Goal: Information Seeking & Learning: Compare options

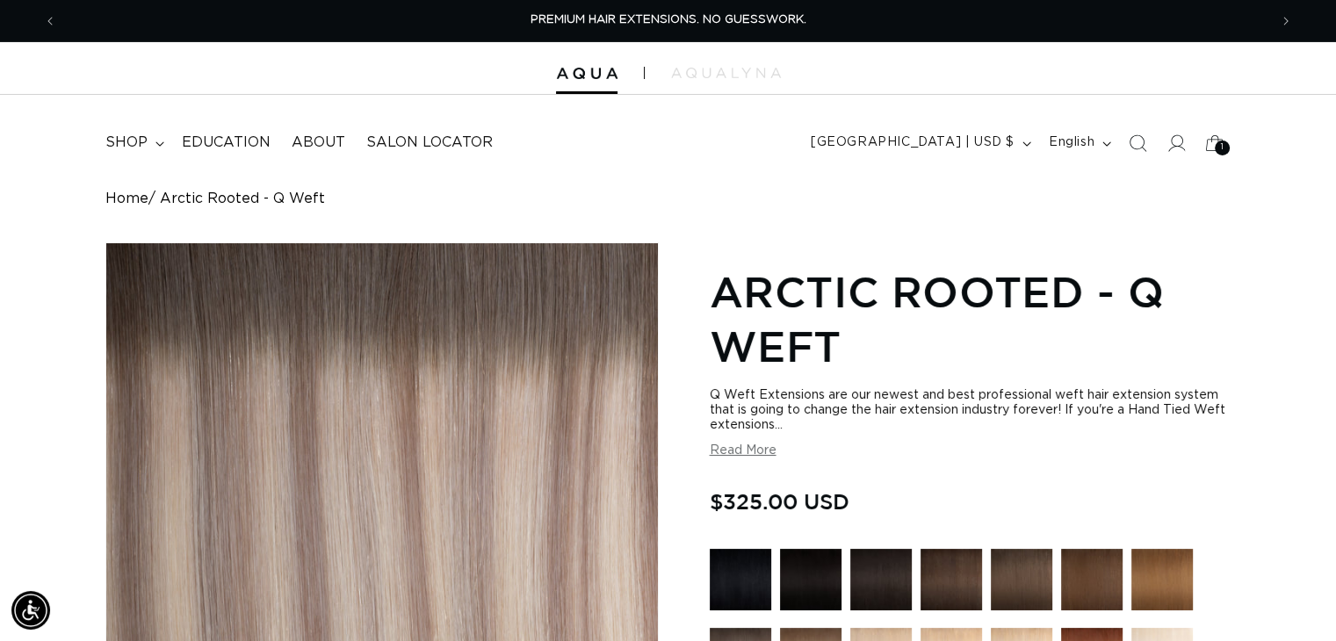
scroll to position [264, 0]
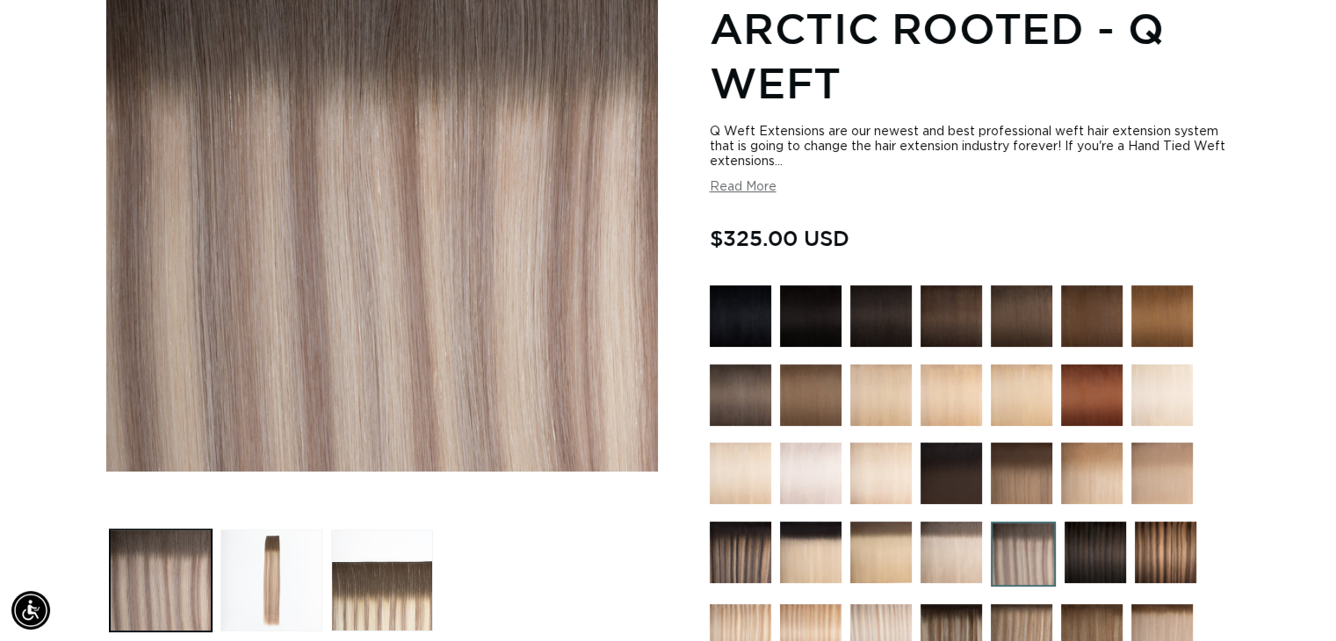
click at [724, 371] on img at bounding box center [741, 396] width 62 height 62
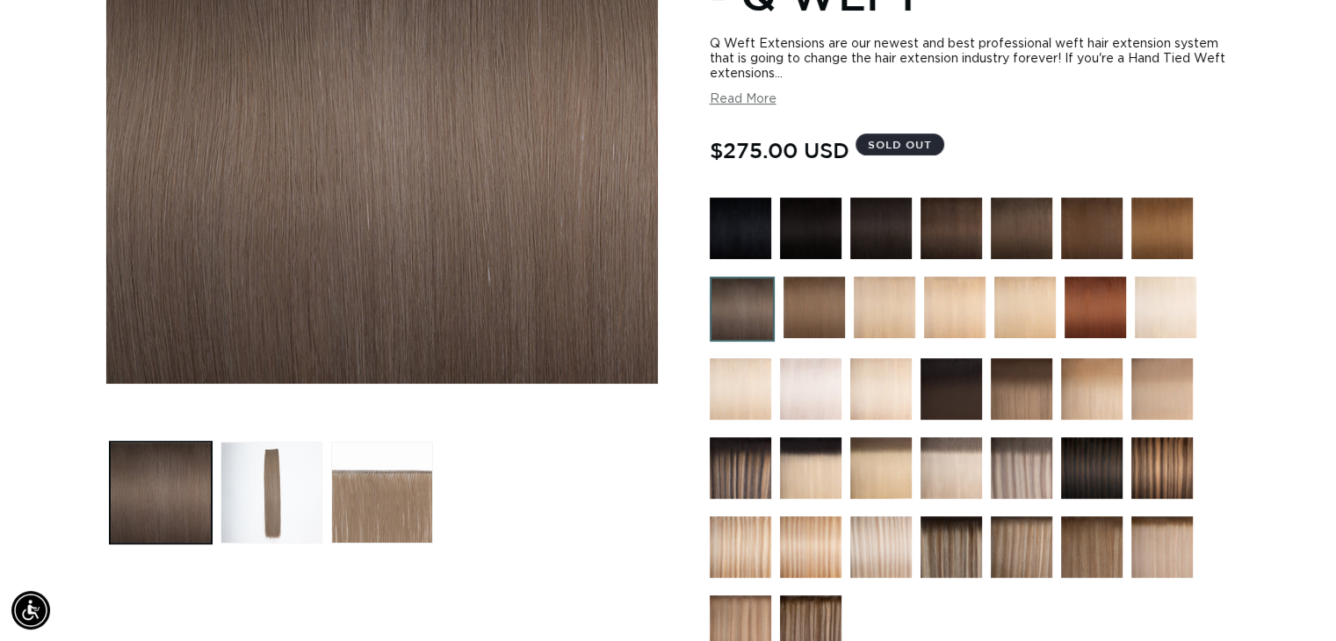
scroll to position [264, 0]
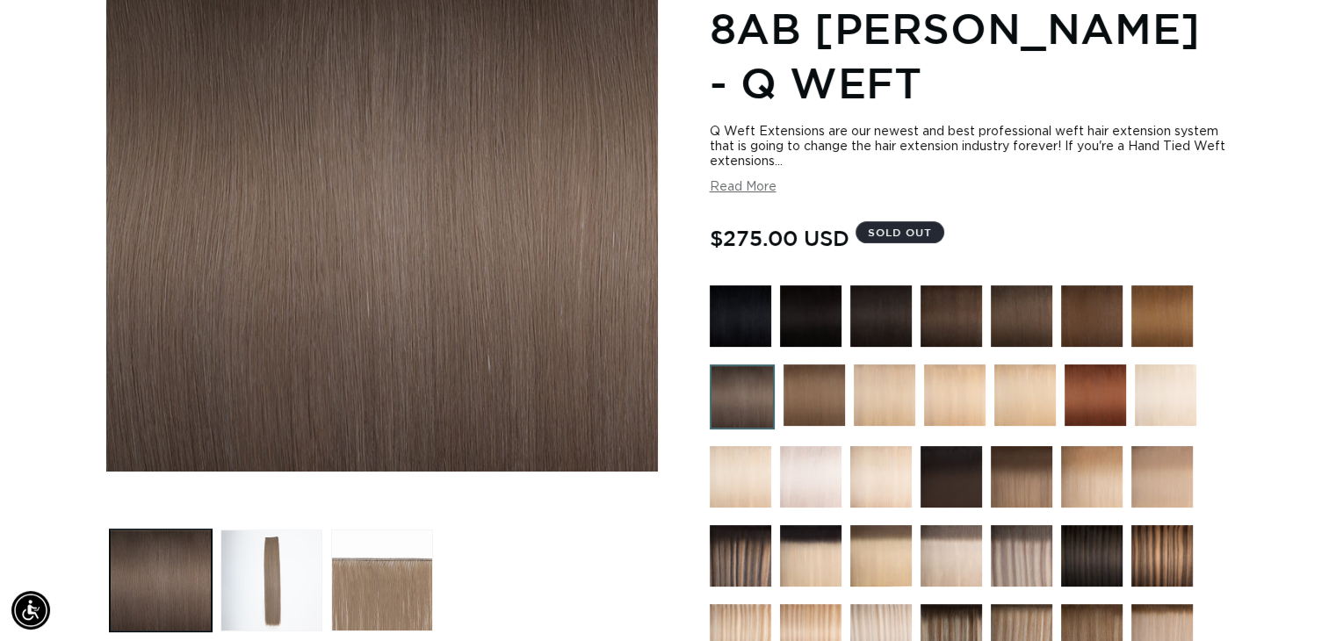
click at [822, 409] on img at bounding box center [815, 396] width 62 height 62
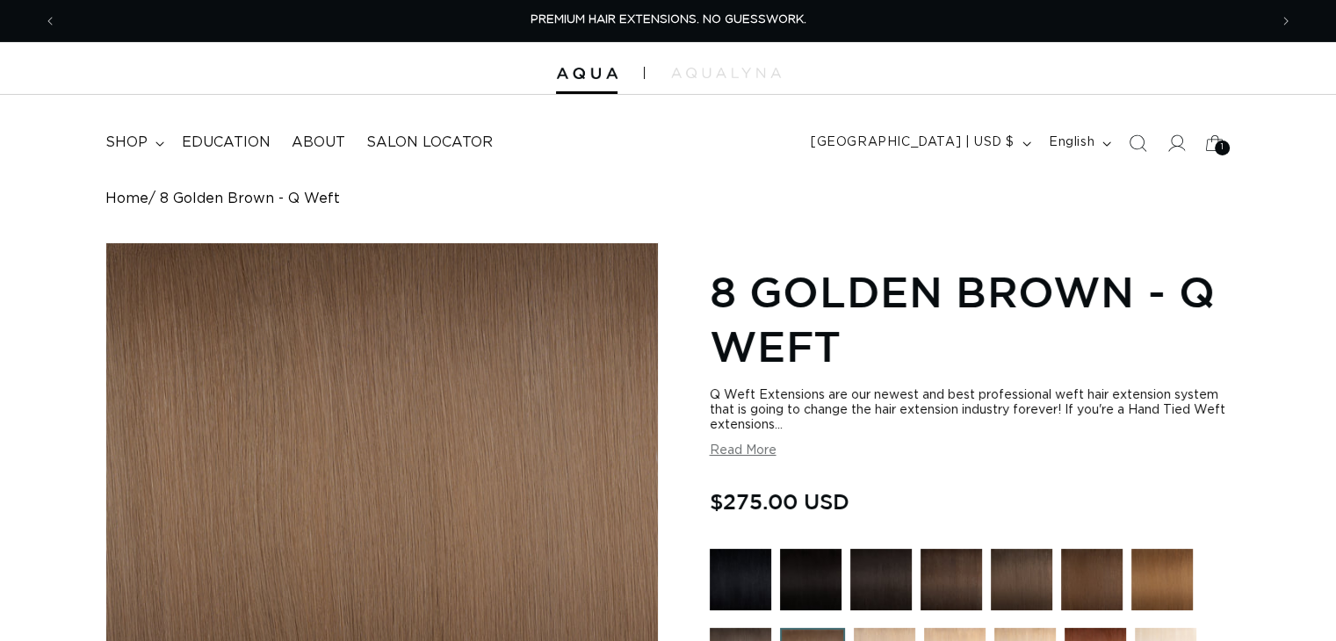
scroll to position [264, 0]
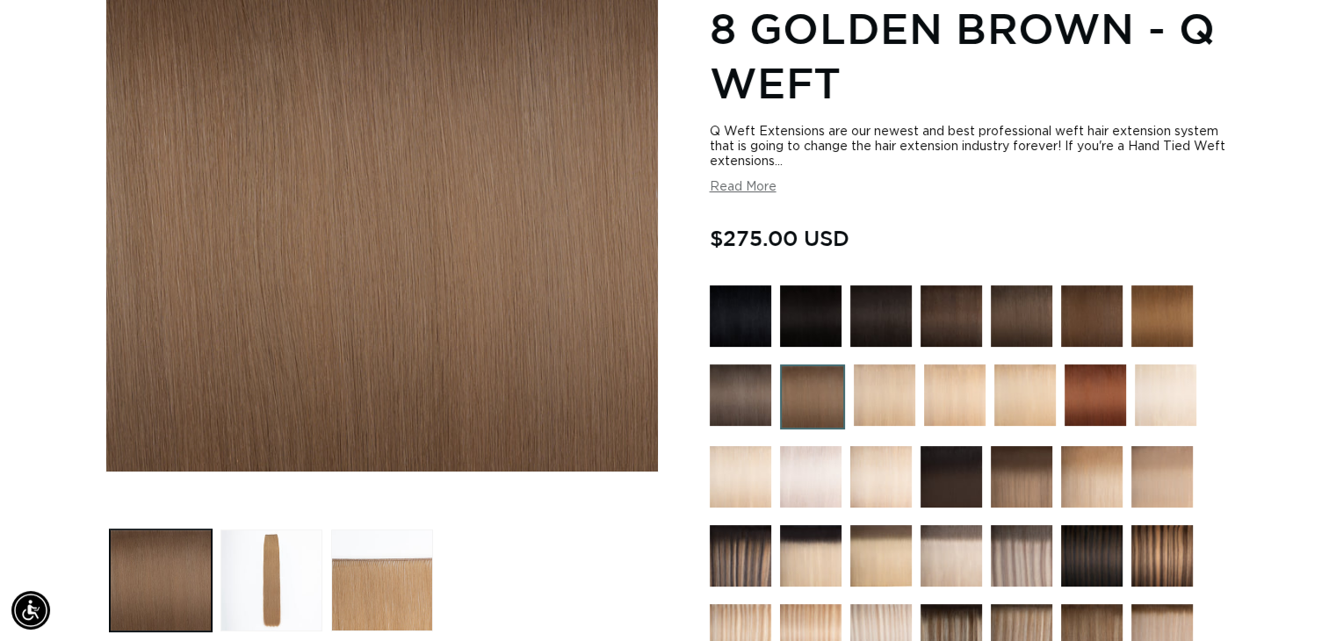
click at [1033, 311] on img at bounding box center [1022, 317] width 62 height 62
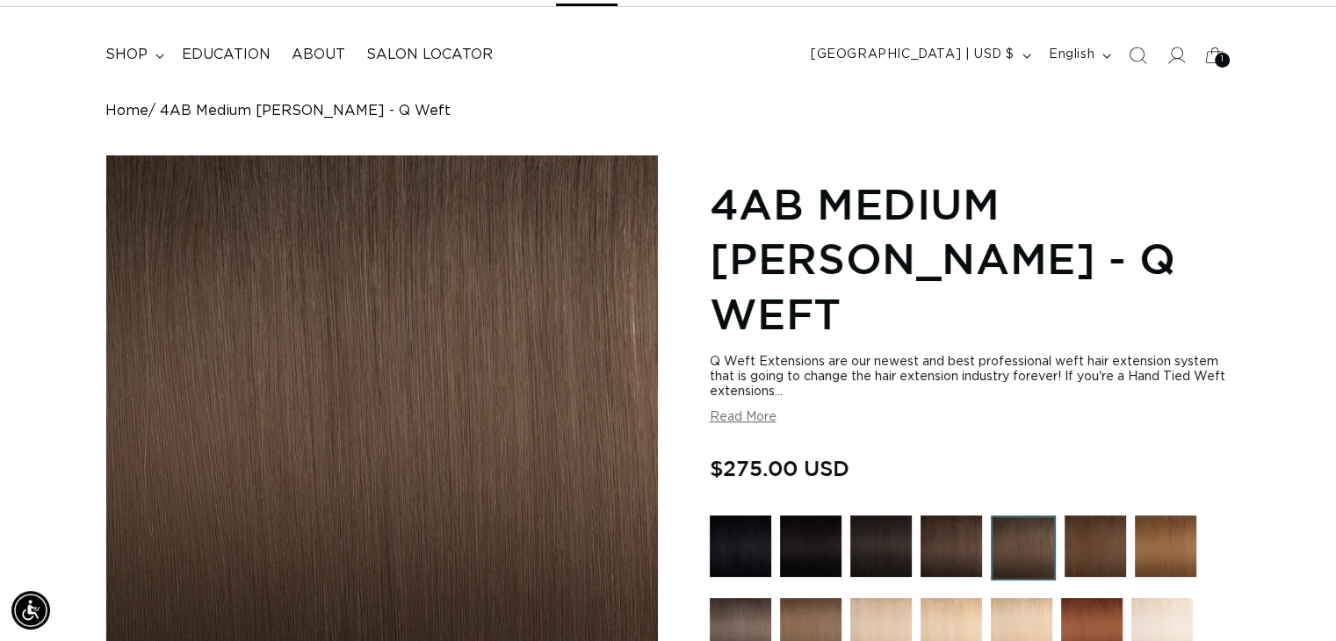
scroll to position [351, 0]
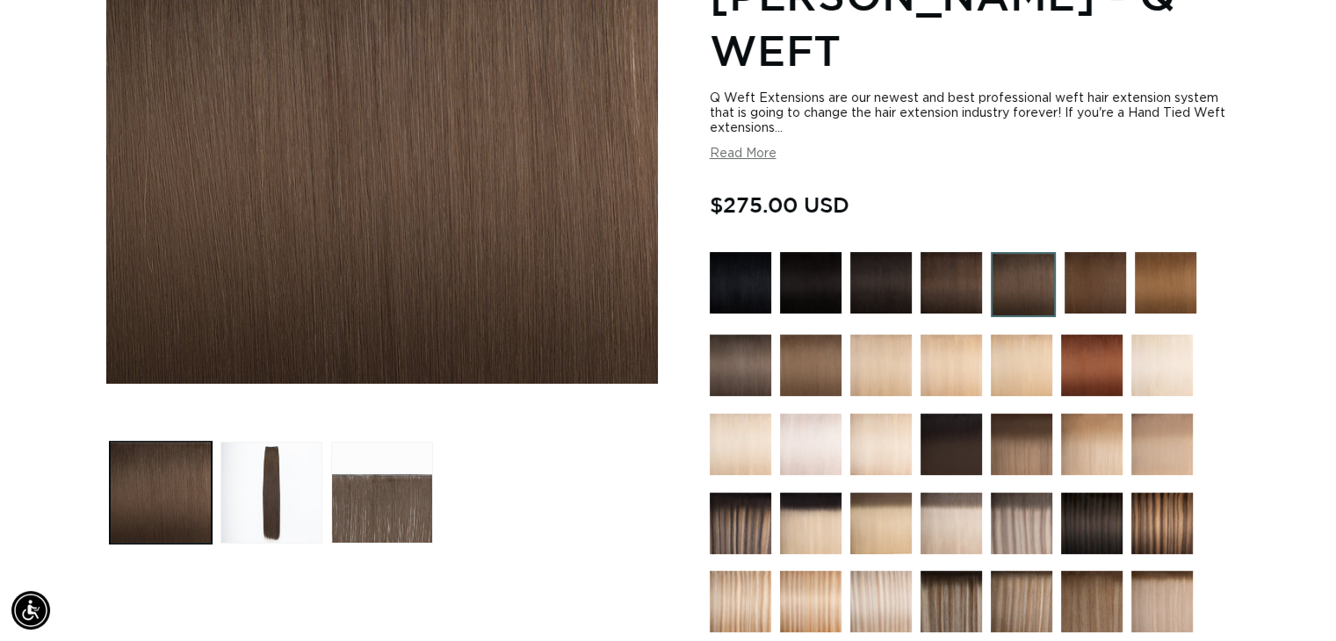
click at [1038, 493] on img at bounding box center [1022, 524] width 62 height 62
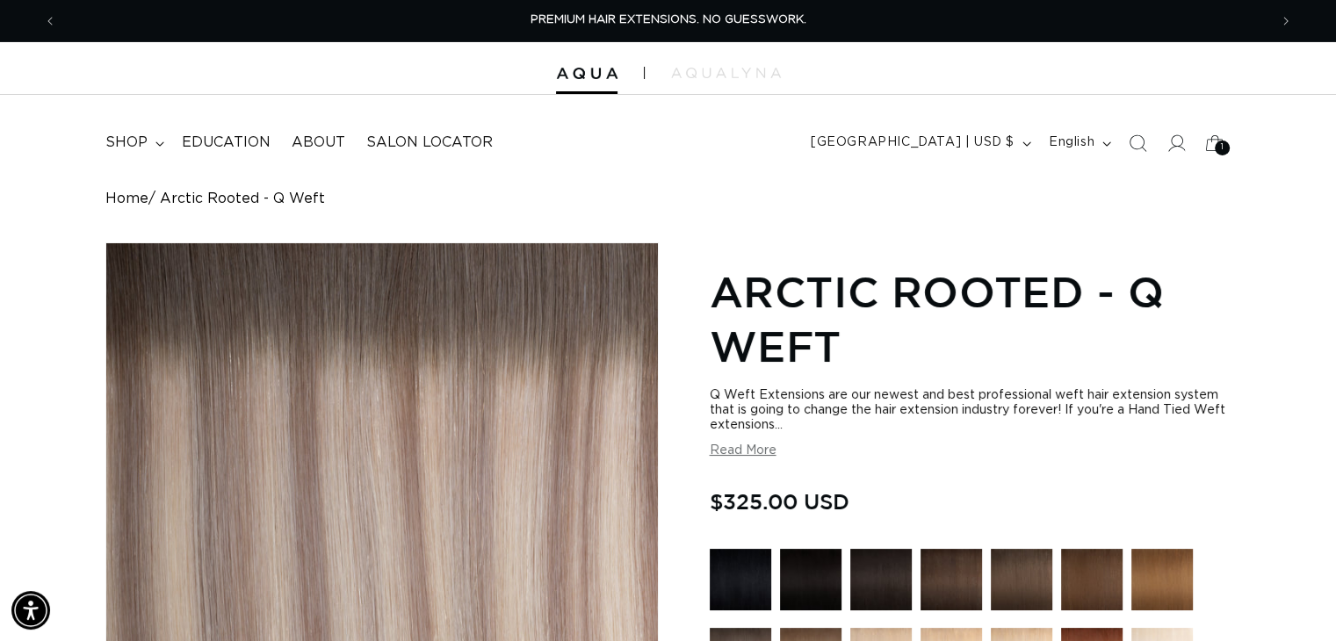
scroll to position [264, 0]
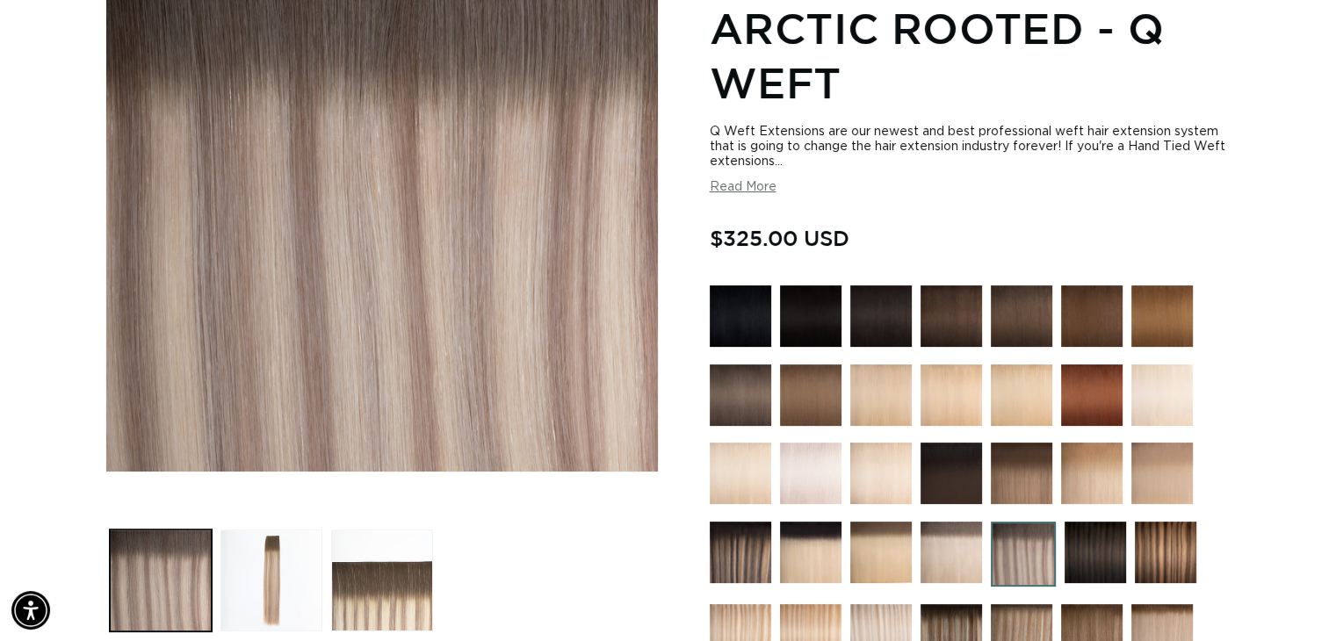
click at [917, 315] on div at bounding box center [970, 520] width 521 height 468
click at [936, 319] on img at bounding box center [952, 317] width 62 height 62
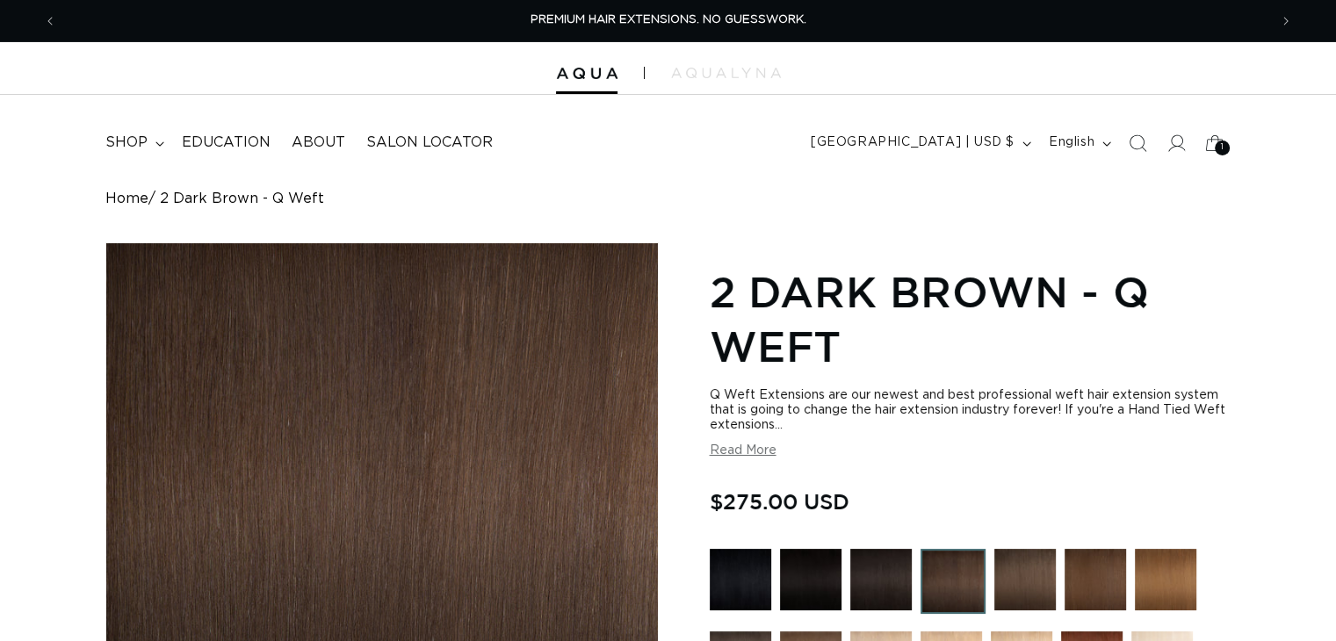
scroll to position [176, 0]
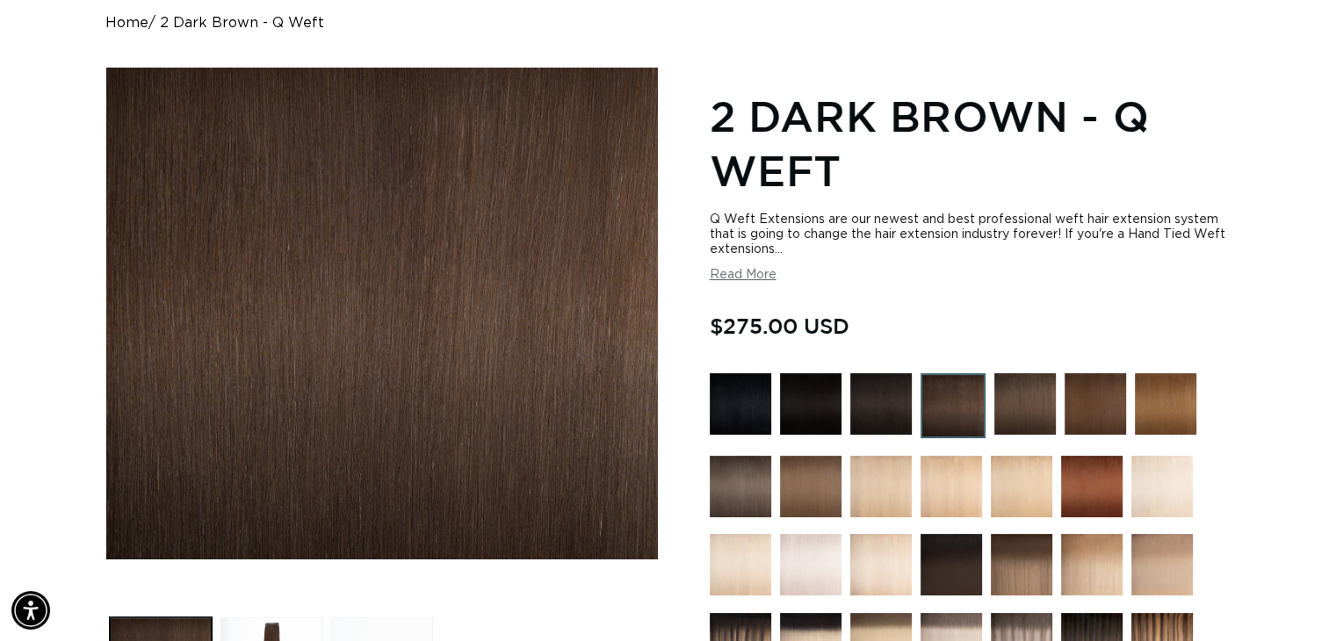
click at [1030, 419] on img at bounding box center [1026, 404] width 62 height 62
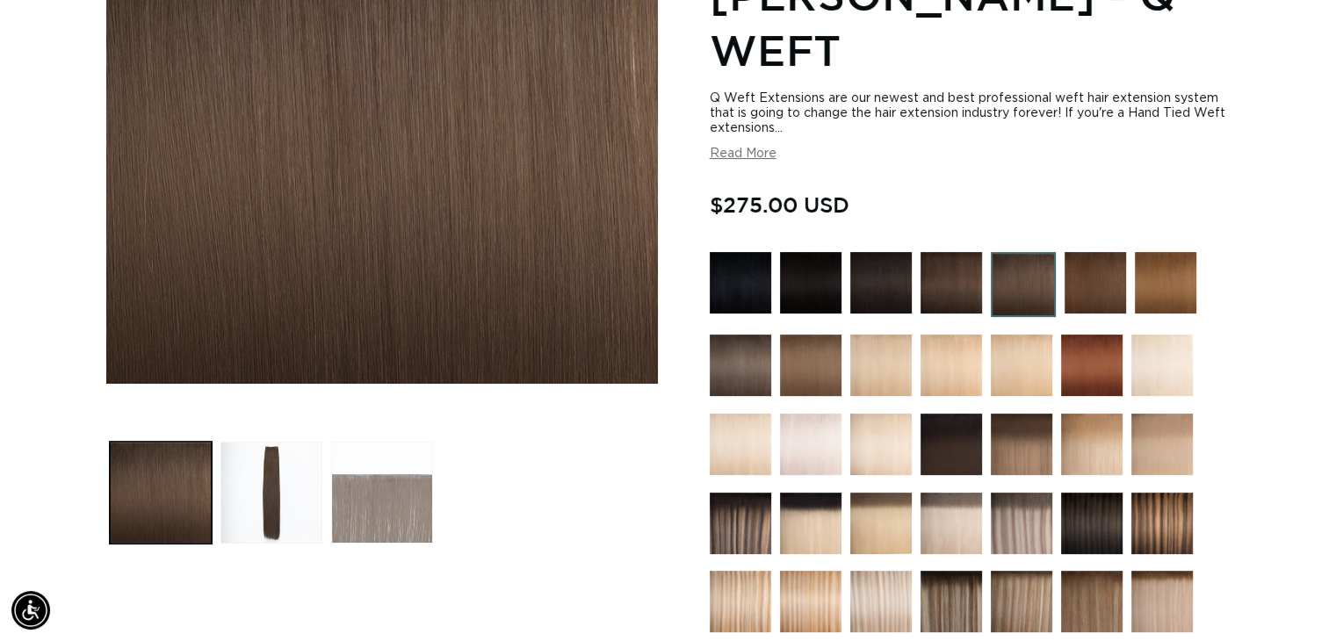
click at [410, 451] on button "Load image 3 in gallery view" at bounding box center [382, 493] width 102 height 102
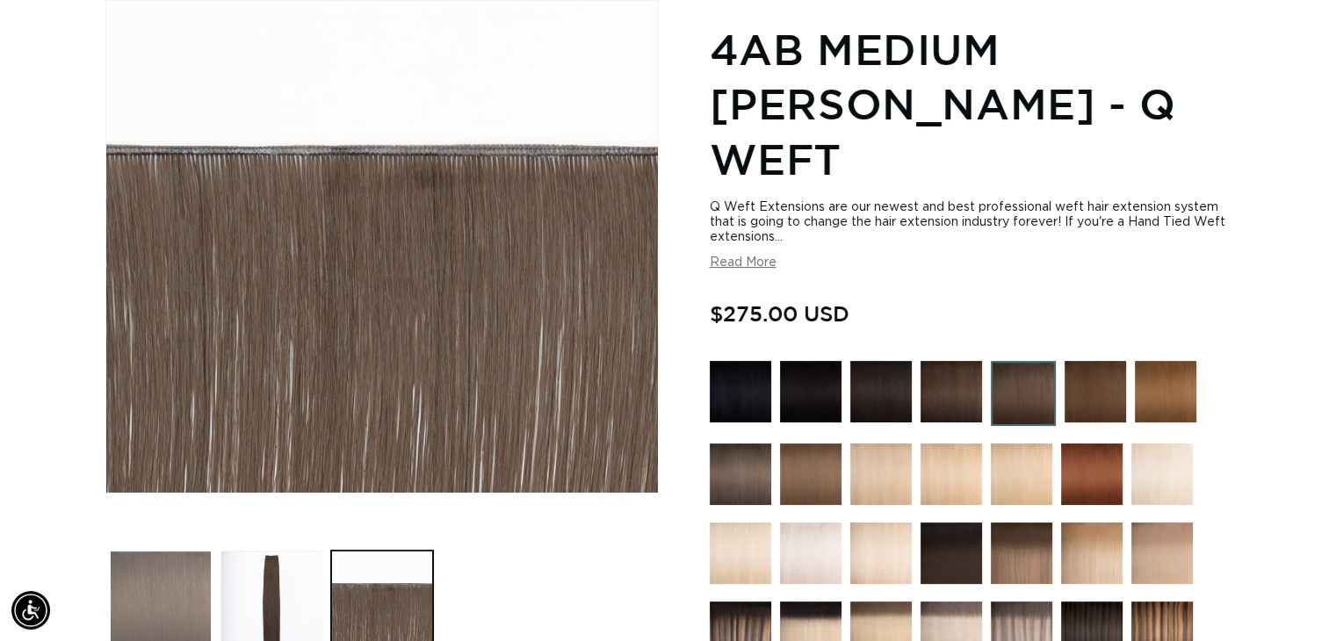
click at [172, 551] on button "Load image 1 in gallery view" at bounding box center [161, 602] width 102 height 102
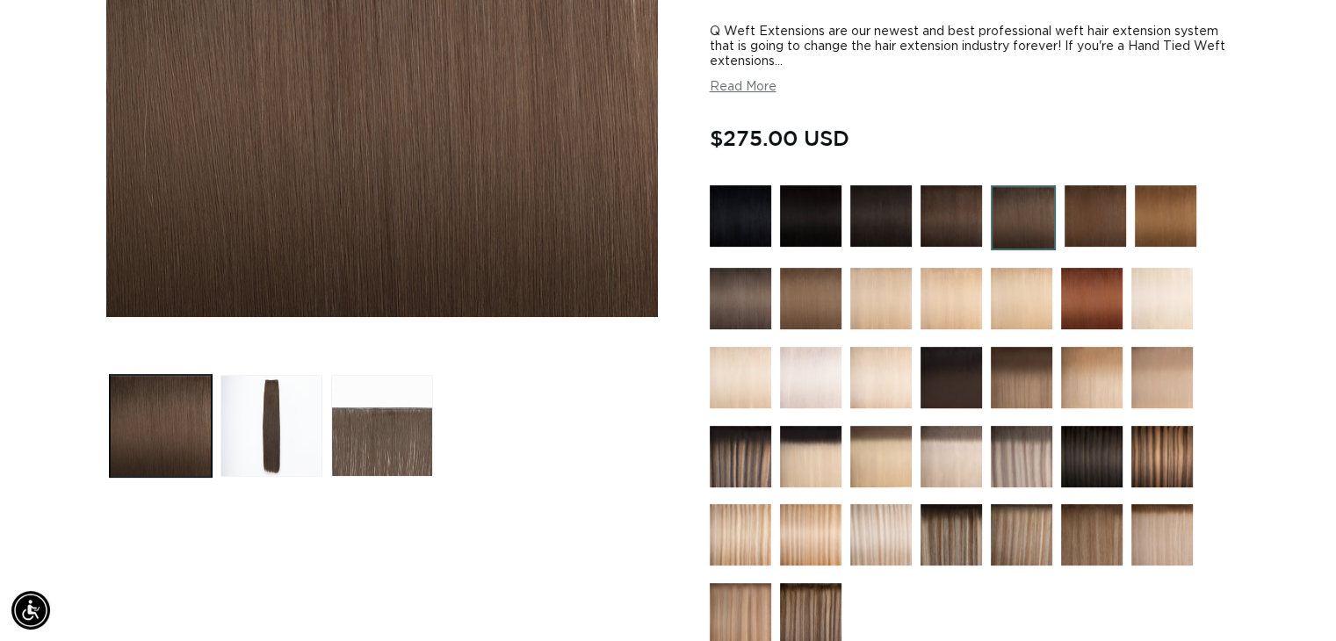
scroll to position [330, 0]
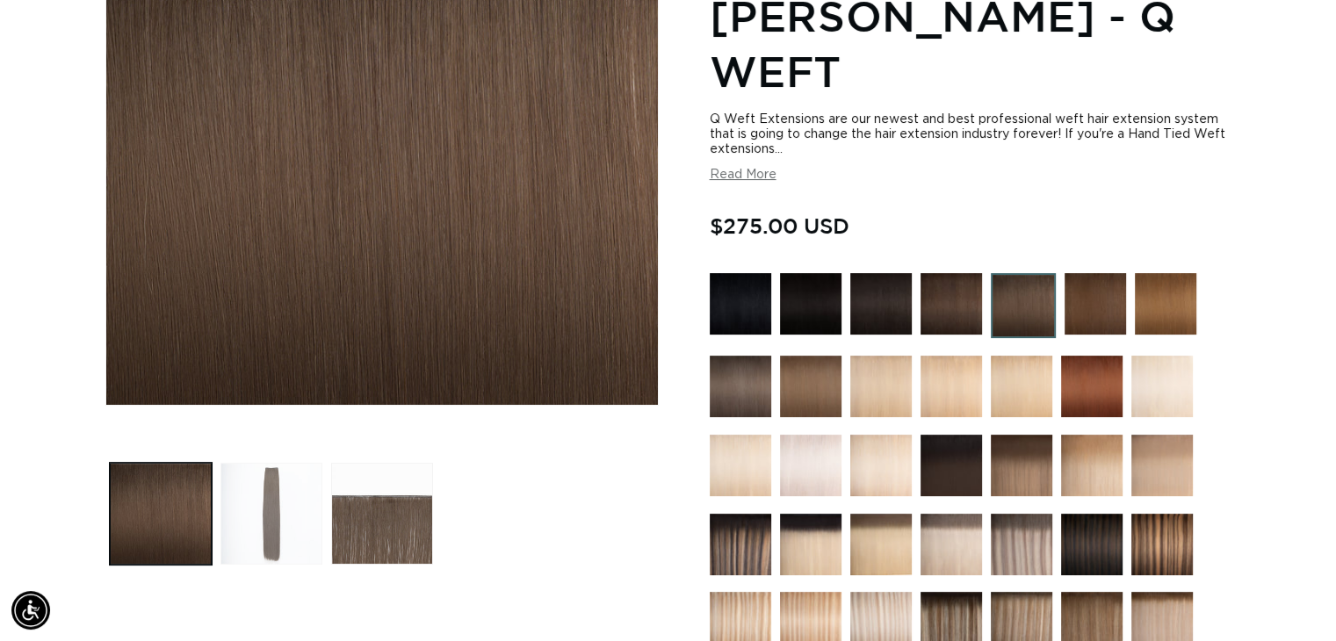
click at [265, 502] on button "Load image 2 in gallery view" at bounding box center [272, 514] width 102 height 102
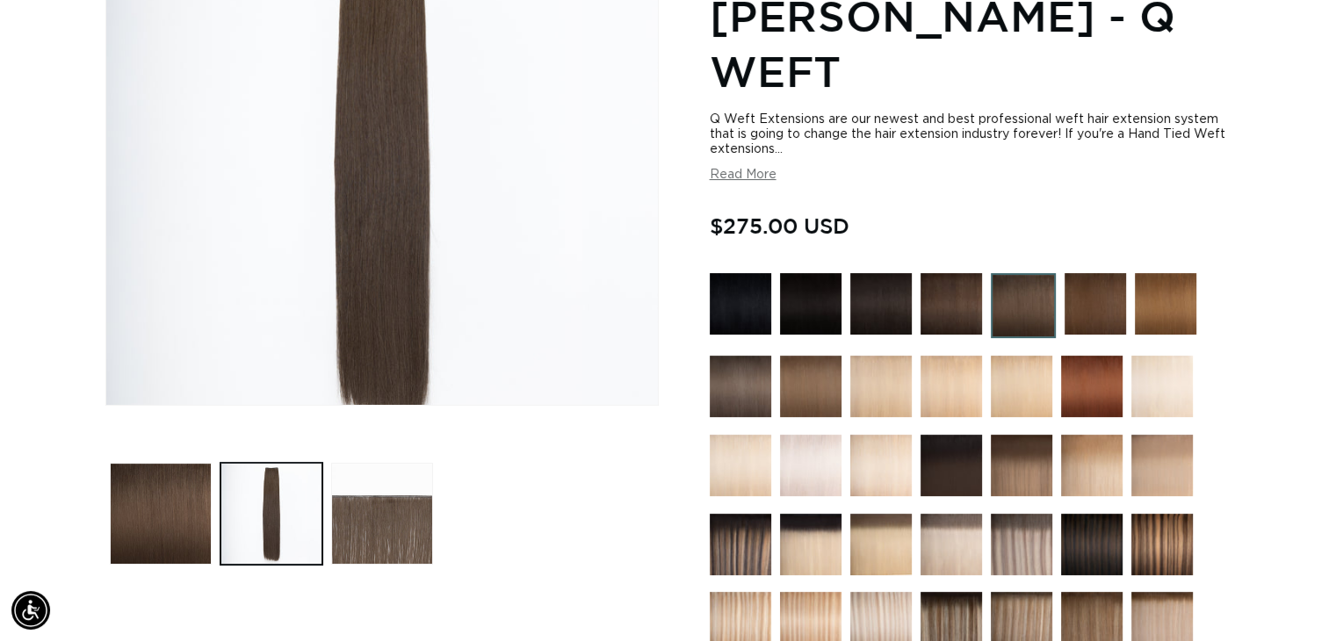
scroll to position [243, 0]
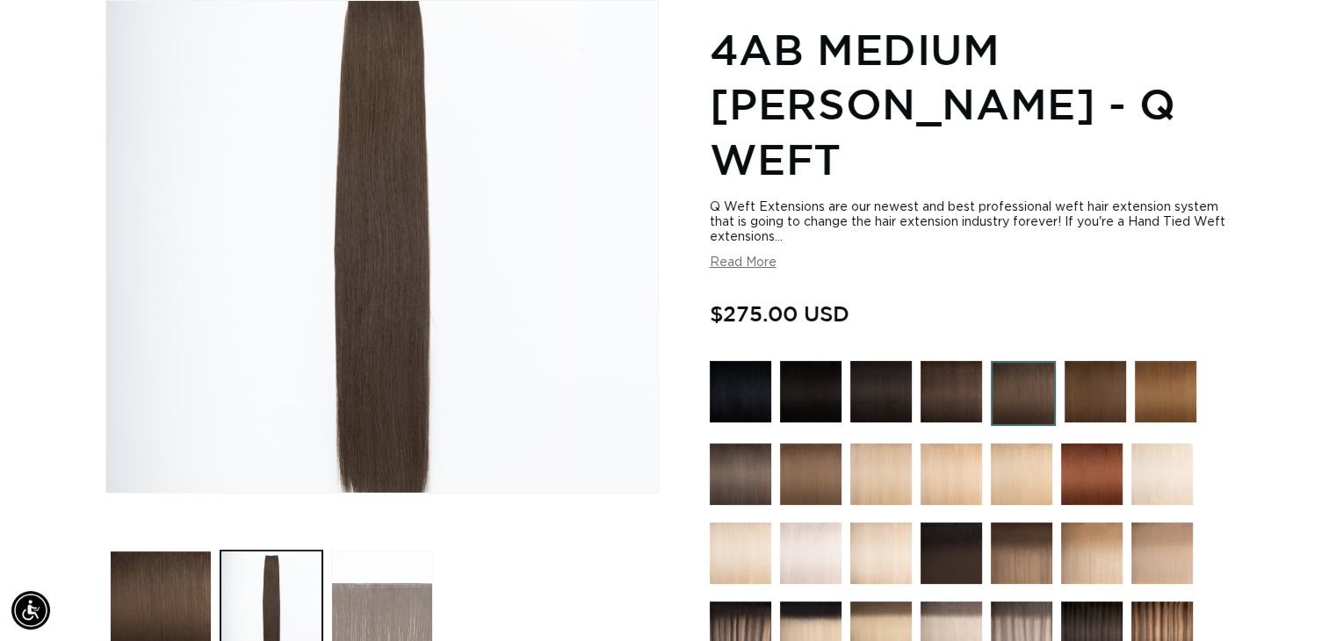
click at [365, 579] on button "Load image 3 in gallery view" at bounding box center [382, 602] width 102 height 102
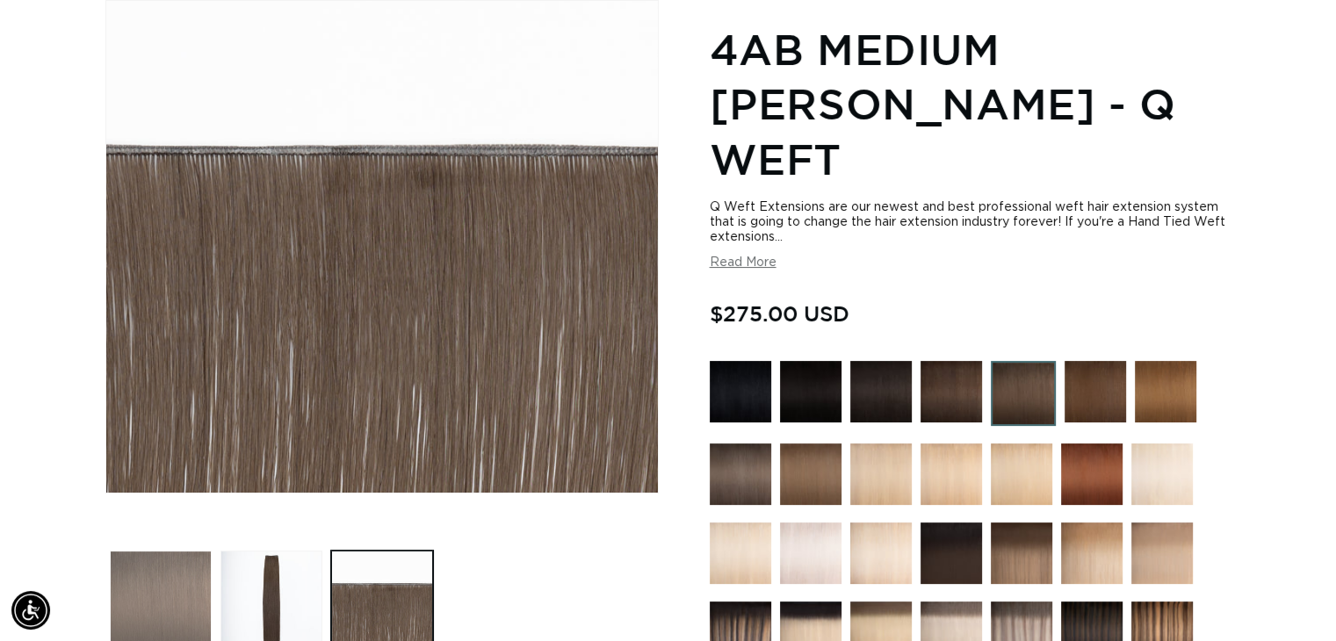
click at [193, 556] on button "Load image 1 in gallery view" at bounding box center [161, 602] width 102 height 102
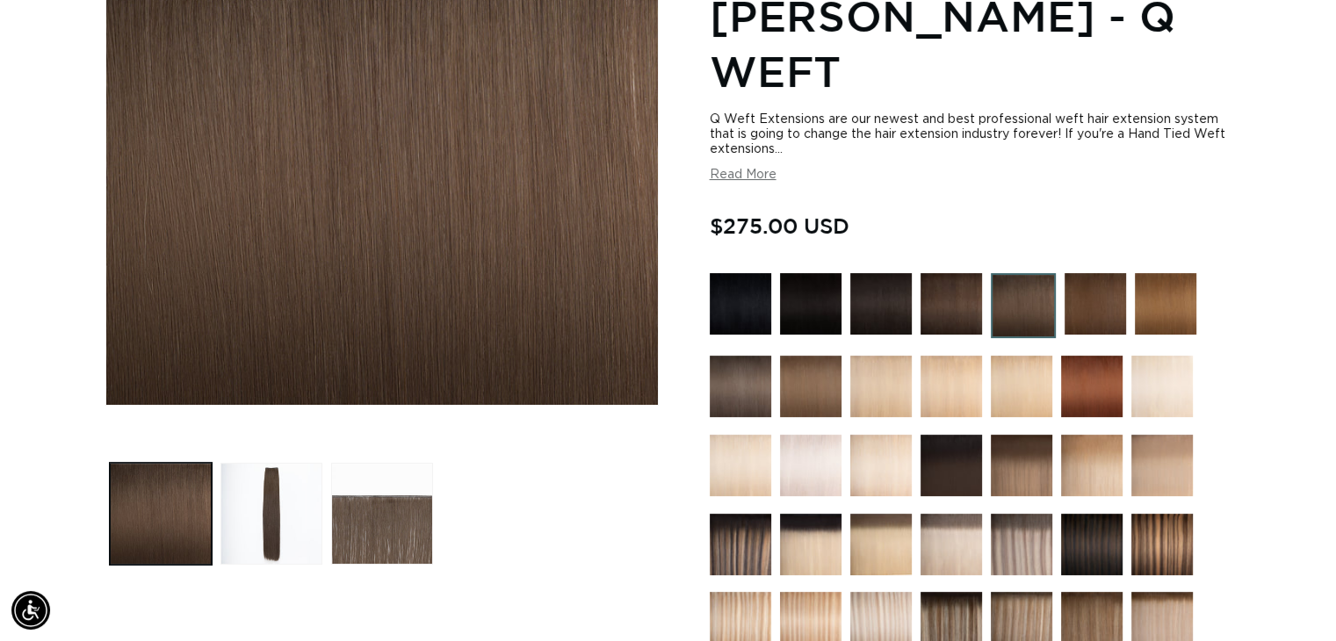
scroll to position [770, 0]
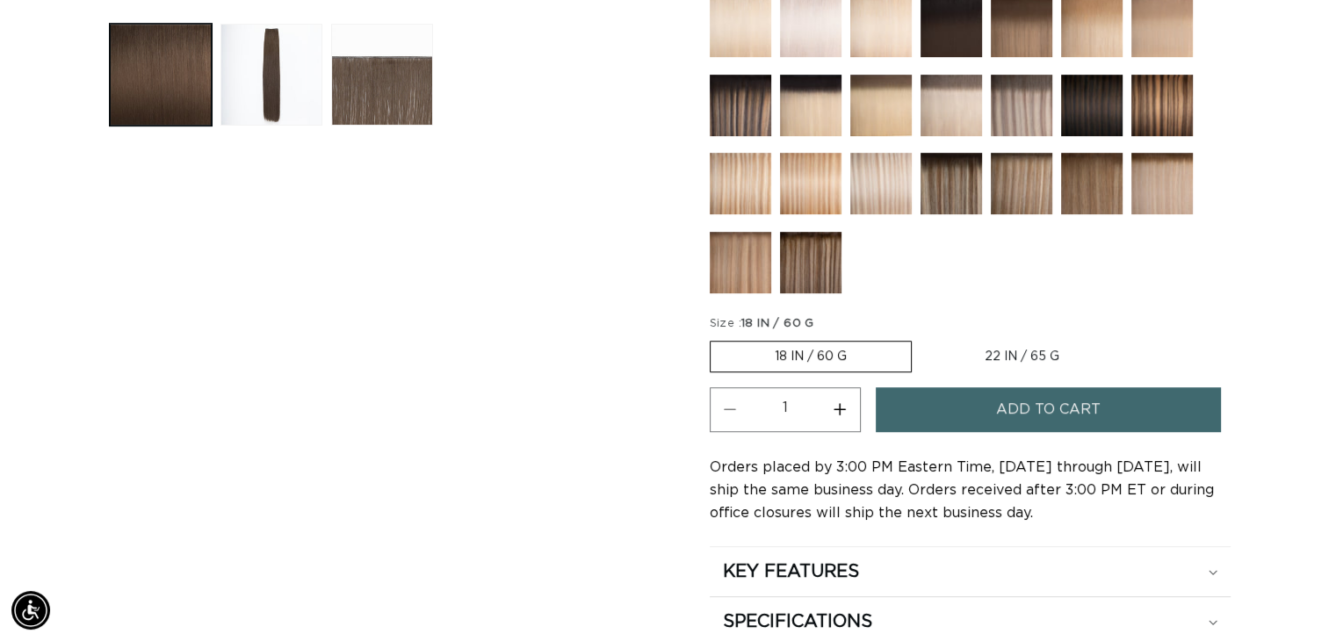
click at [1005, 342] on label "22 IN / 65 G Variant sold out or unavailable" at bounding box center [1022, 357] width 203 height 30
click at [922, 337] on input "22 IN / 65 G Variant sold out or unavailable" at bounding box center [921, 337] width 1 height 1
radio input "true"
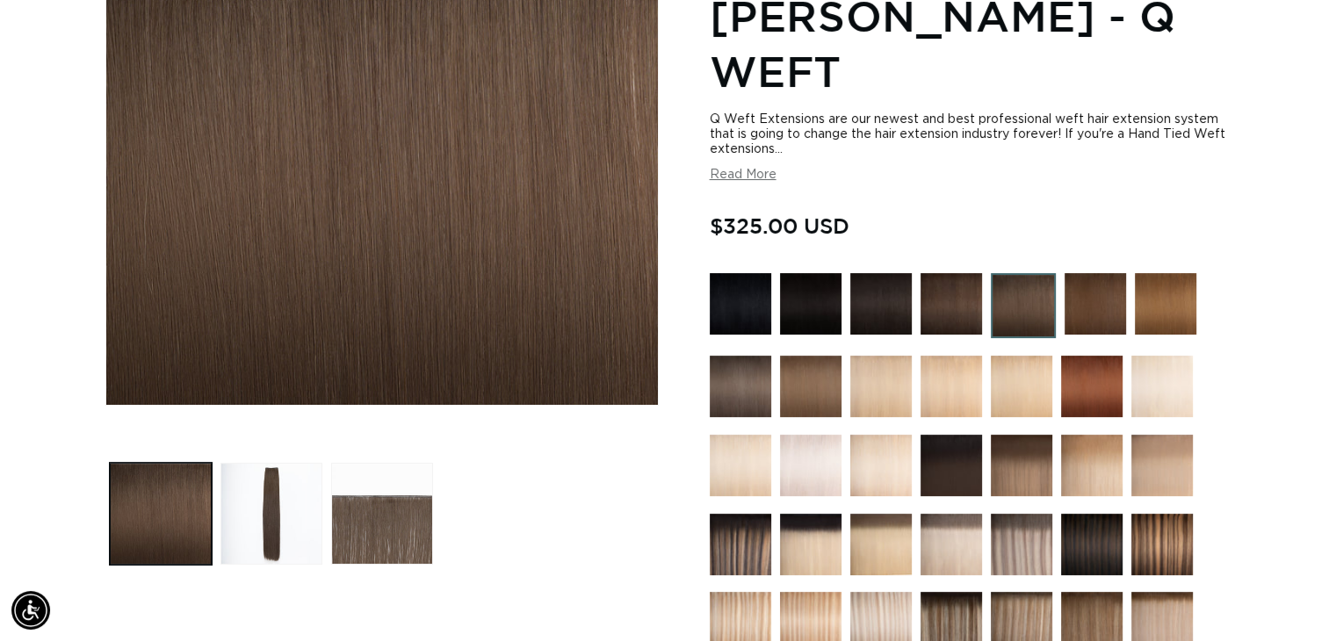
scroll to position [594, 0]
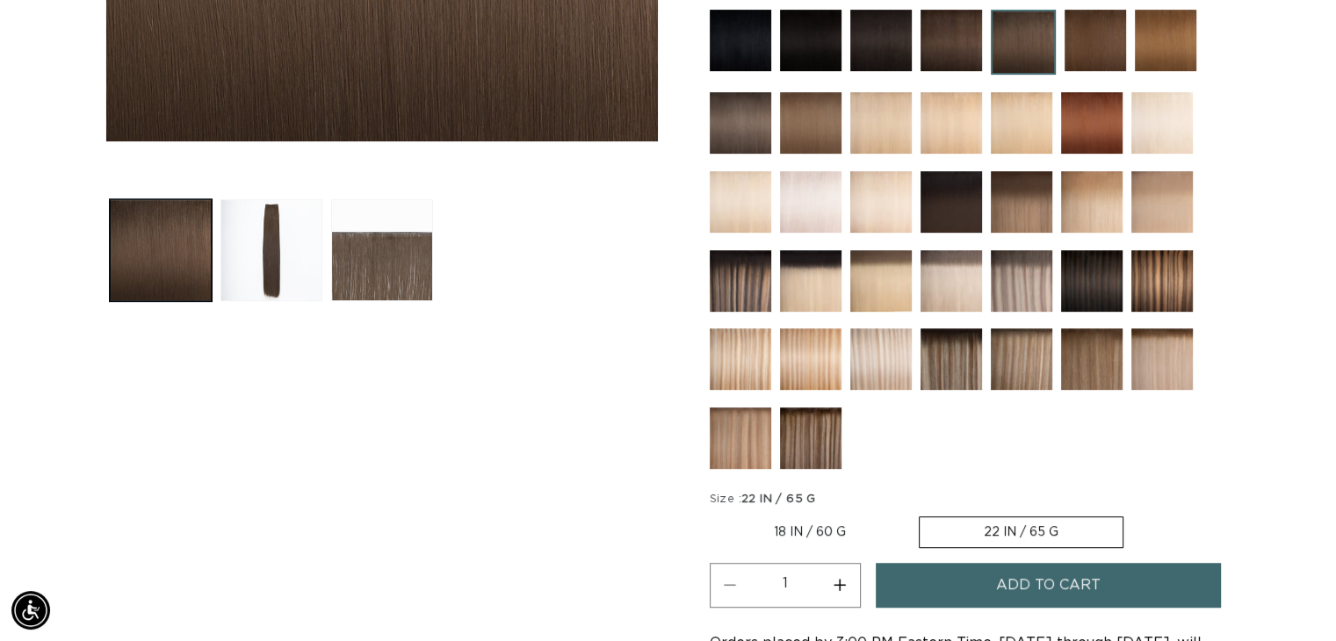
click at [1027, 250] on img at bounding box center [1022, 281] width 62 height 62
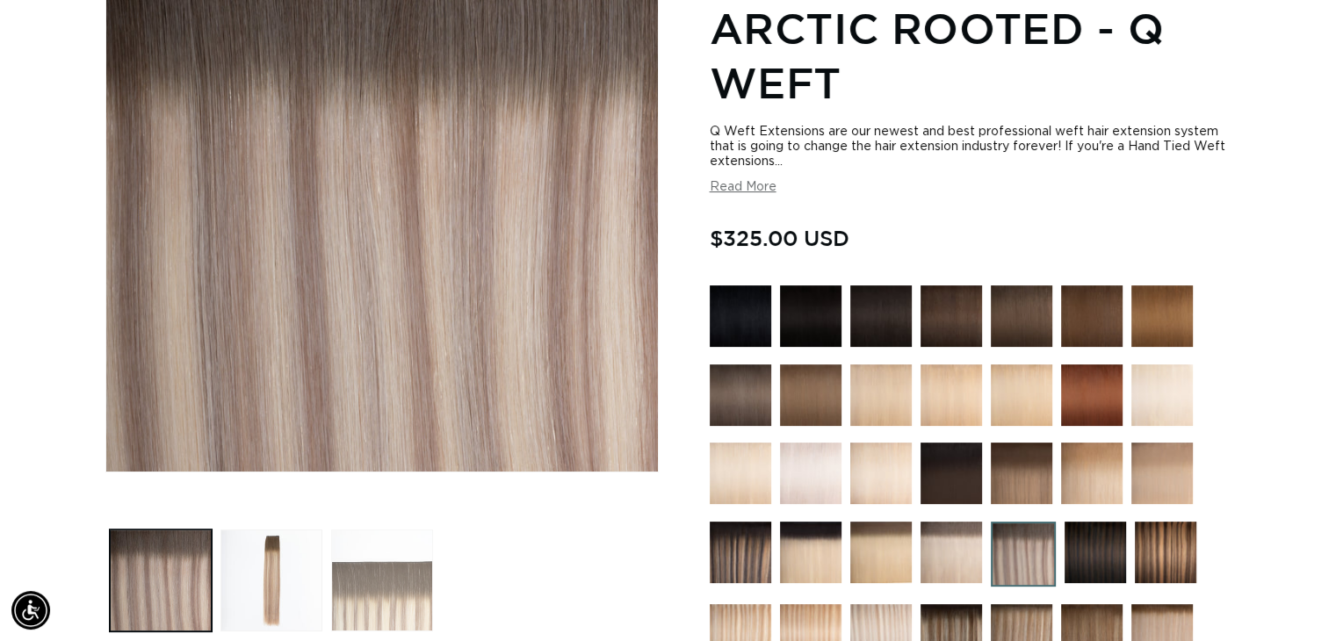
click at [408, 559] on button "Load image 3 in gallery view" at bounding box center [382, 581] width 102 height 102
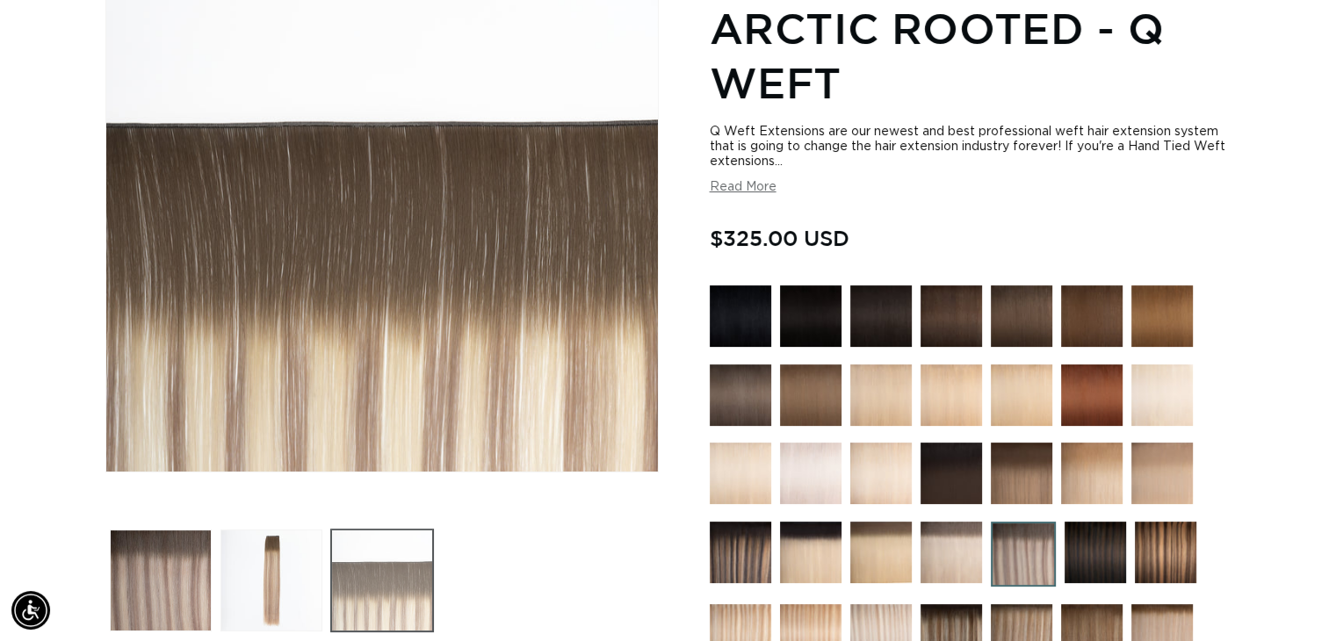
scroll to position [243, 0]
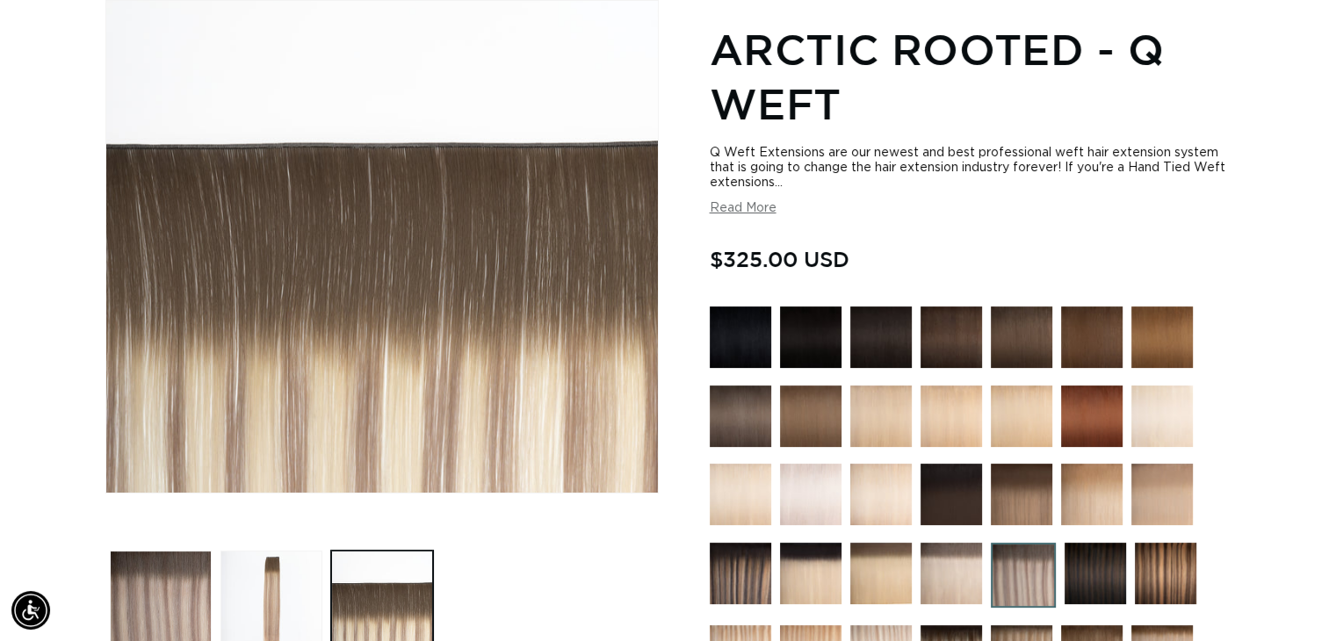
click at [745, 407] on img at bounding box center [741, 417] width 62 height 62
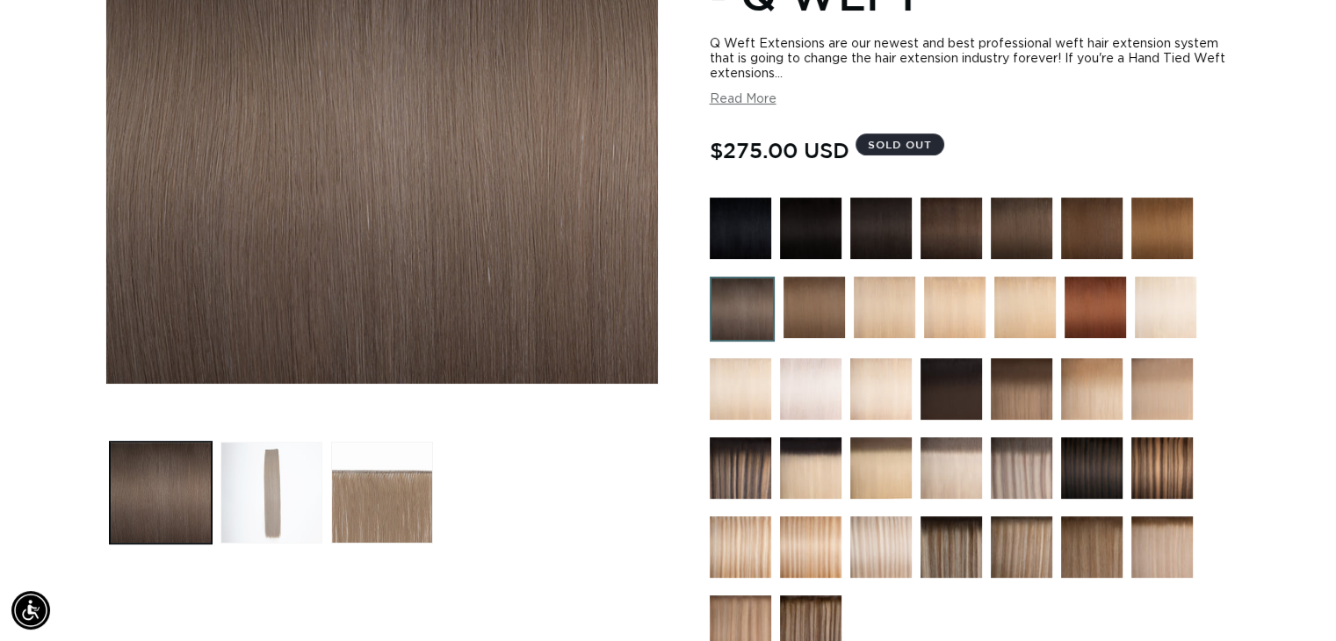
click at [277, 449] on button "Load image 2 in gallery view" at bounding box center [272, 493] width 102 height 102
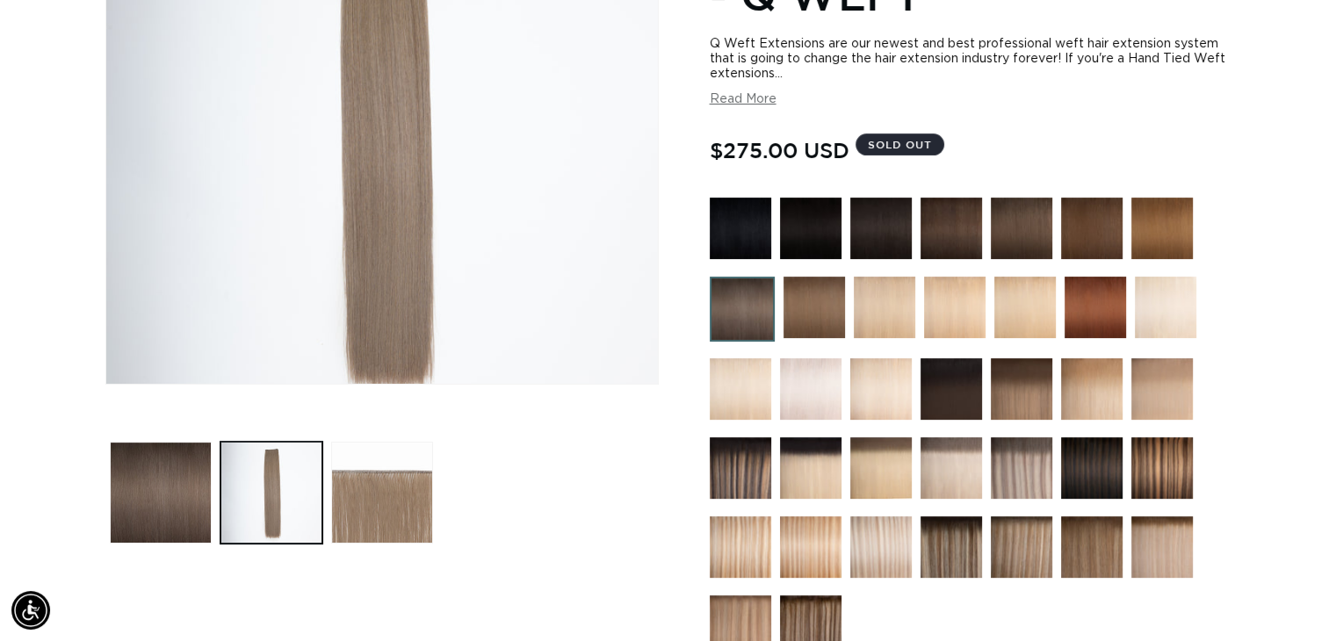
scroll to position [243, 0]
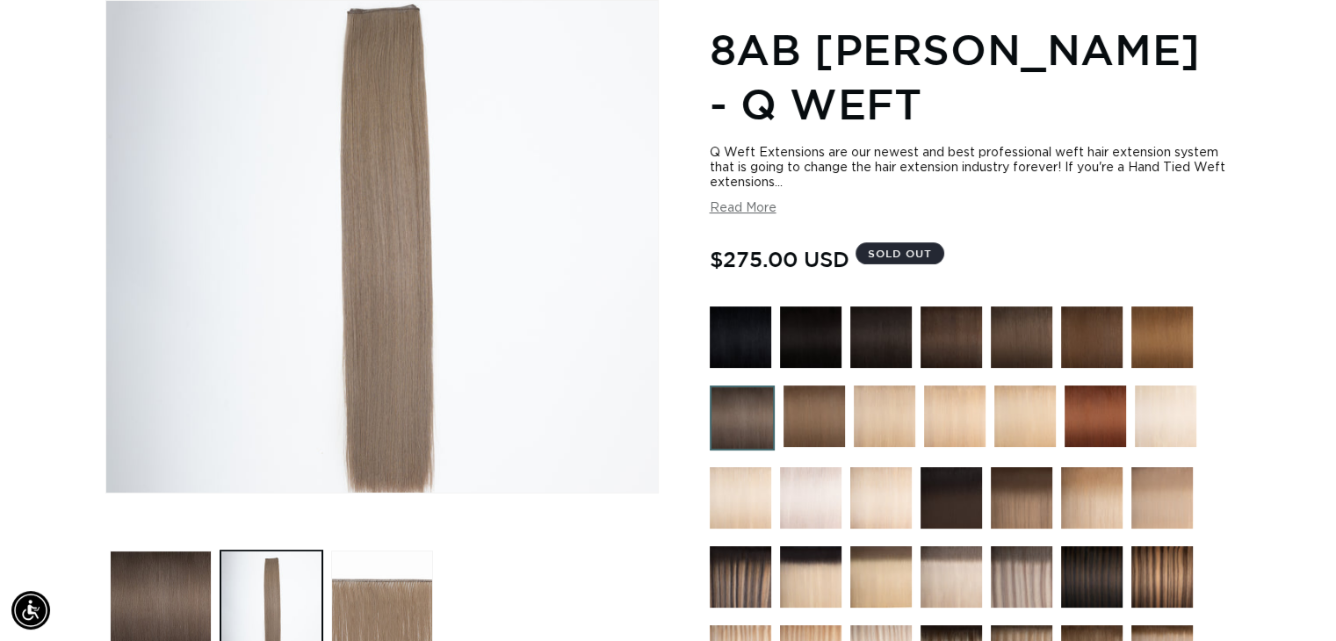
click at [1027, 346] on img at bounding box center [1022, 338] width 62 height 62
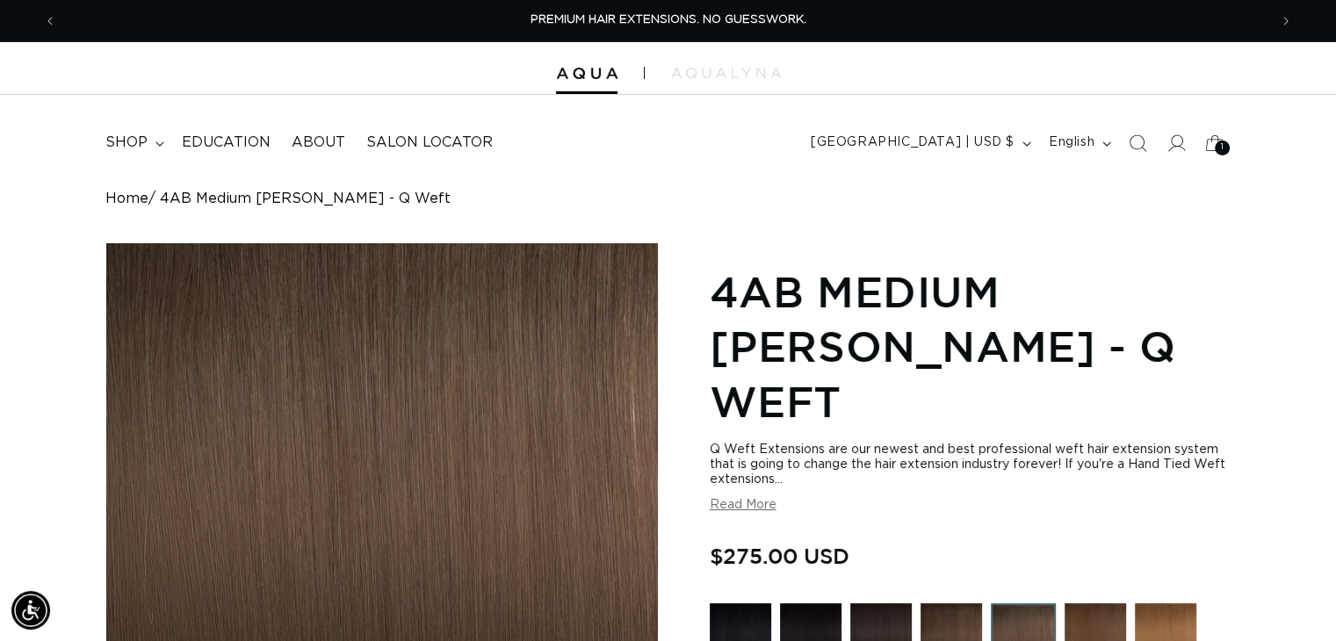
scroll to position [264, 0]
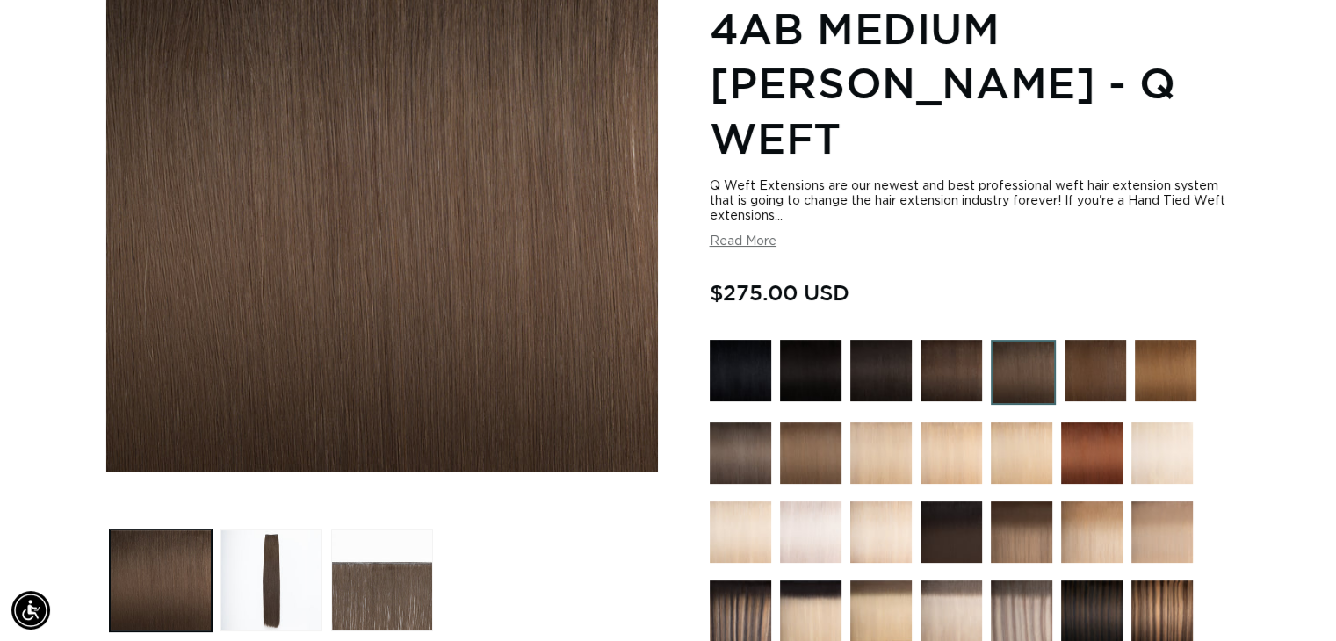
click at [1022, 340] on img at bounding box center [1023, 372] width 65 height 65
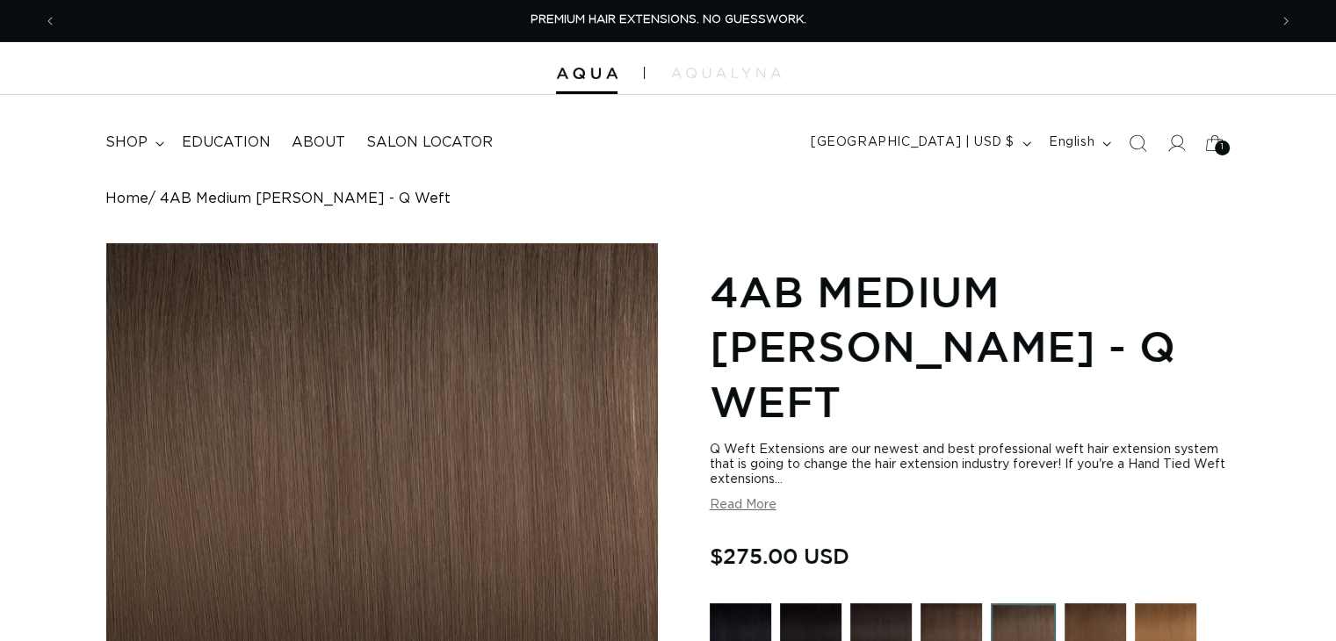
scroll to position [176, 0]
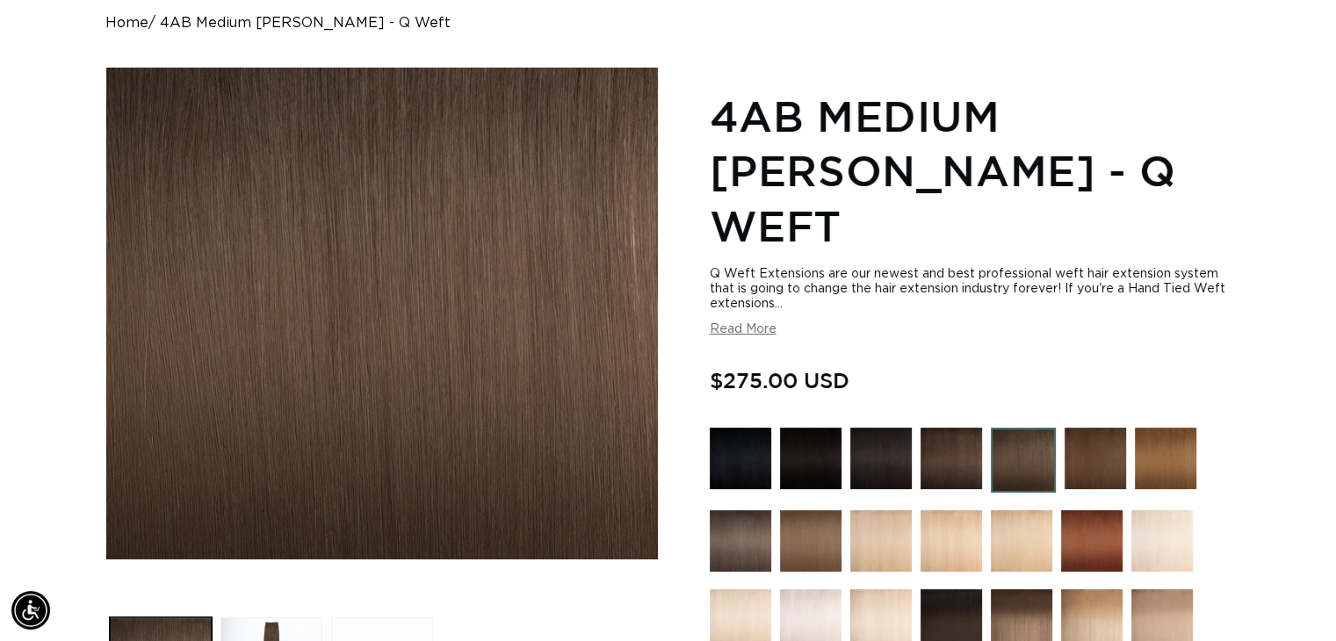
click at [1096, 428] on img at bounding box center [1096, 459] width 62 height 62
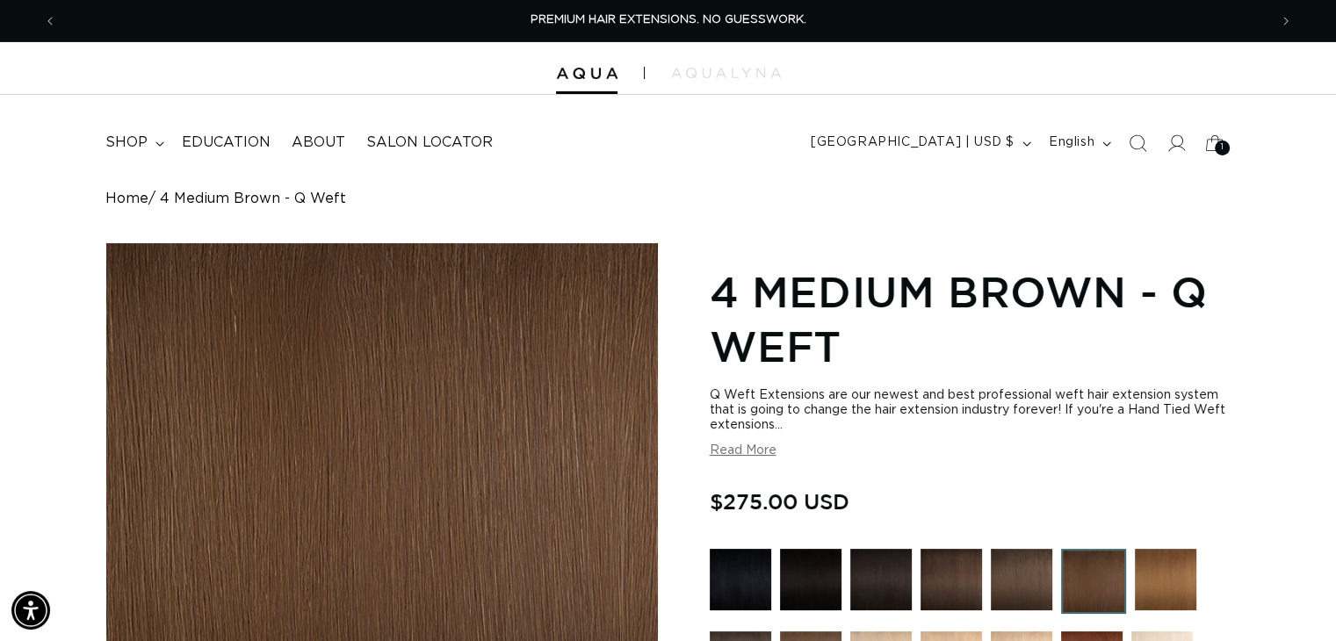
scroll to position [176, 0]
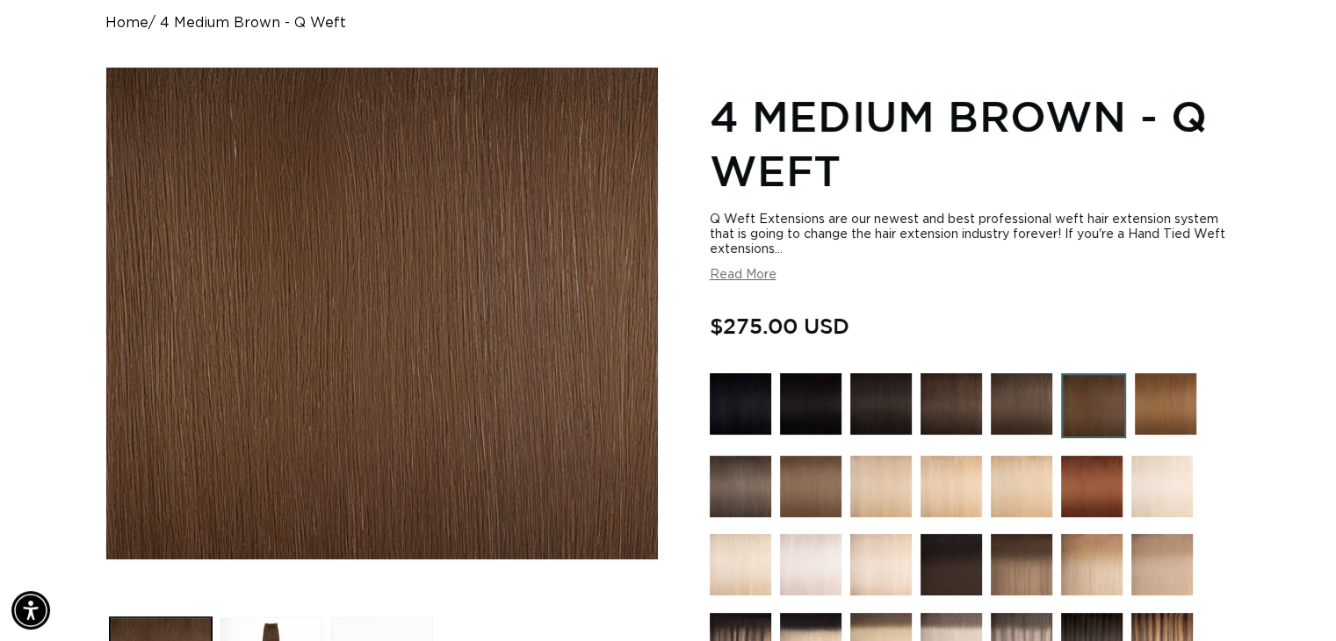
click at [1017, 405] on img at bounding box center [1022, 404] width 62 height 62
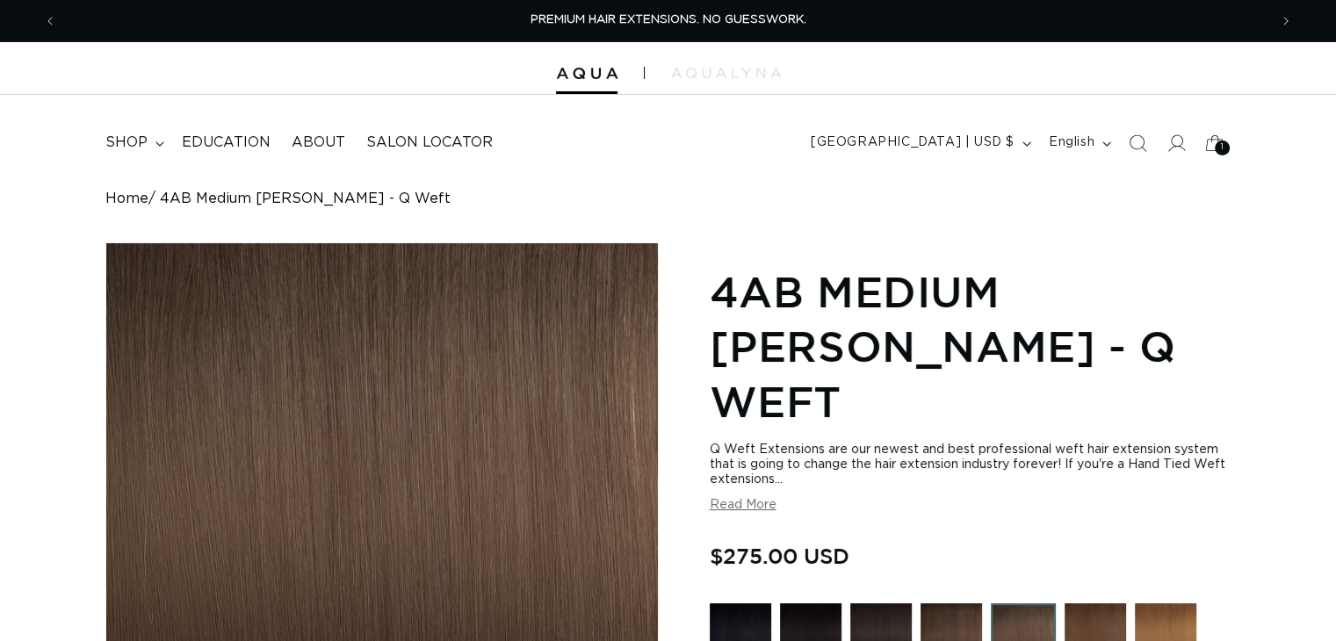
scroll to position [264, 0]
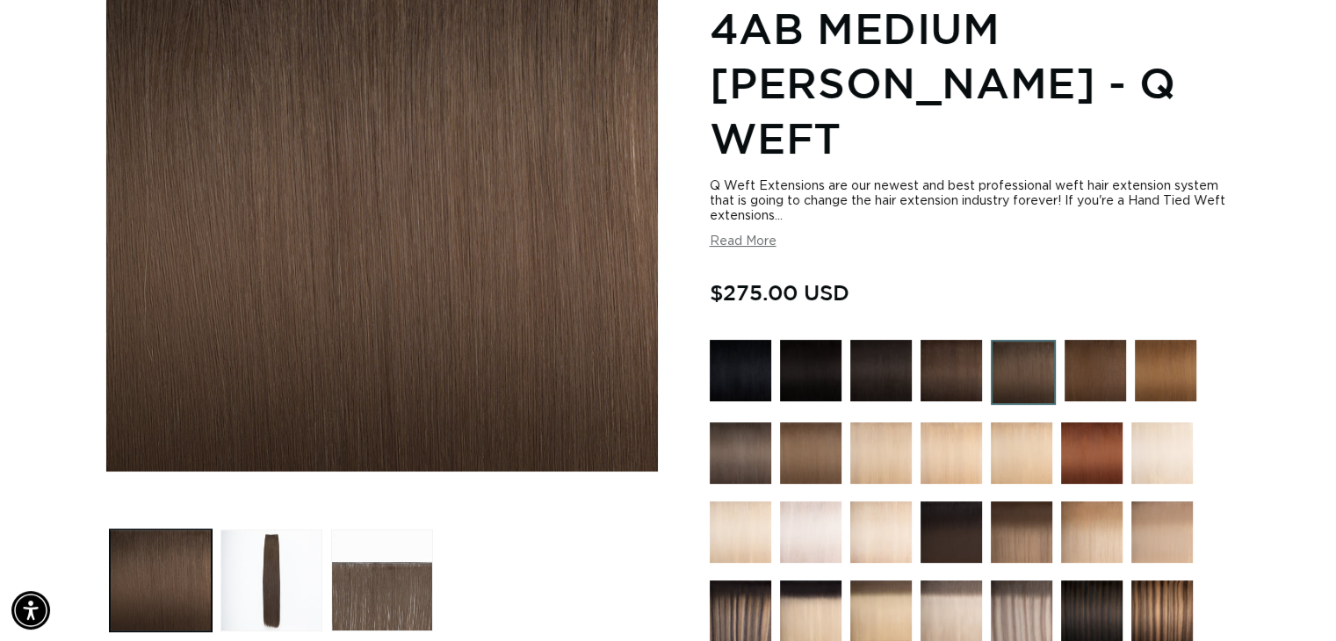
click at [955, 340] on img at bounding box center [952, 371] width 62 height 62
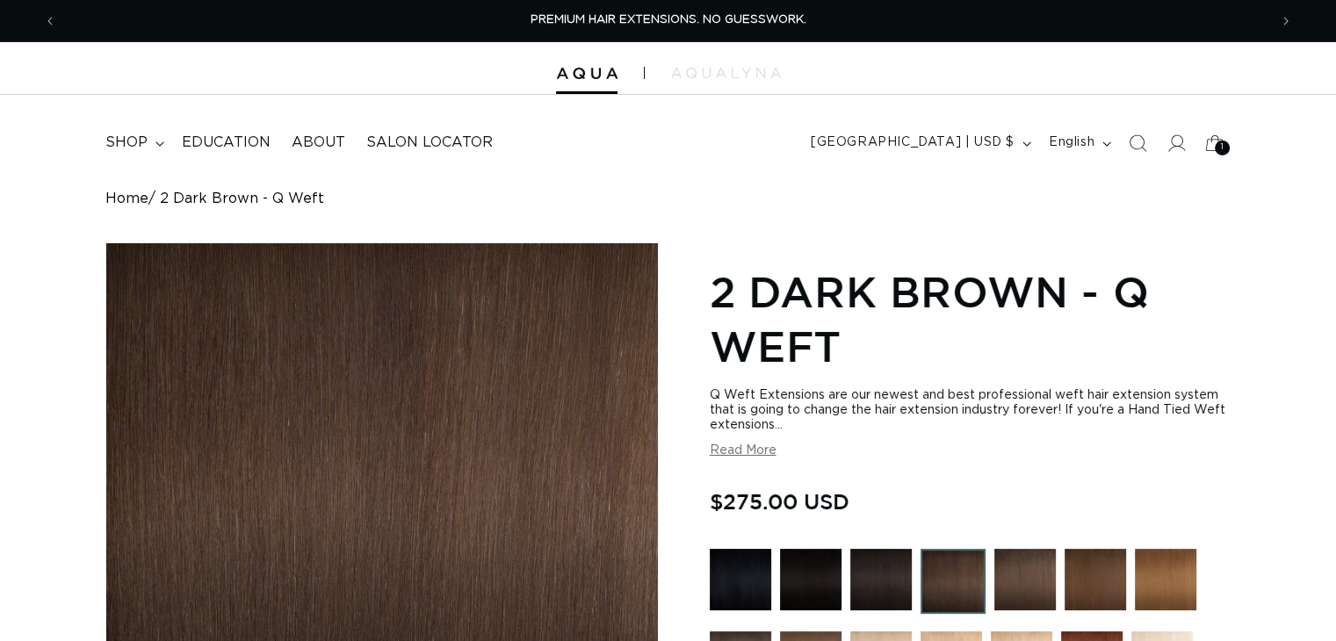
click at [1026, 577] on img at bounding box center [1026, 580] width 62 height 62
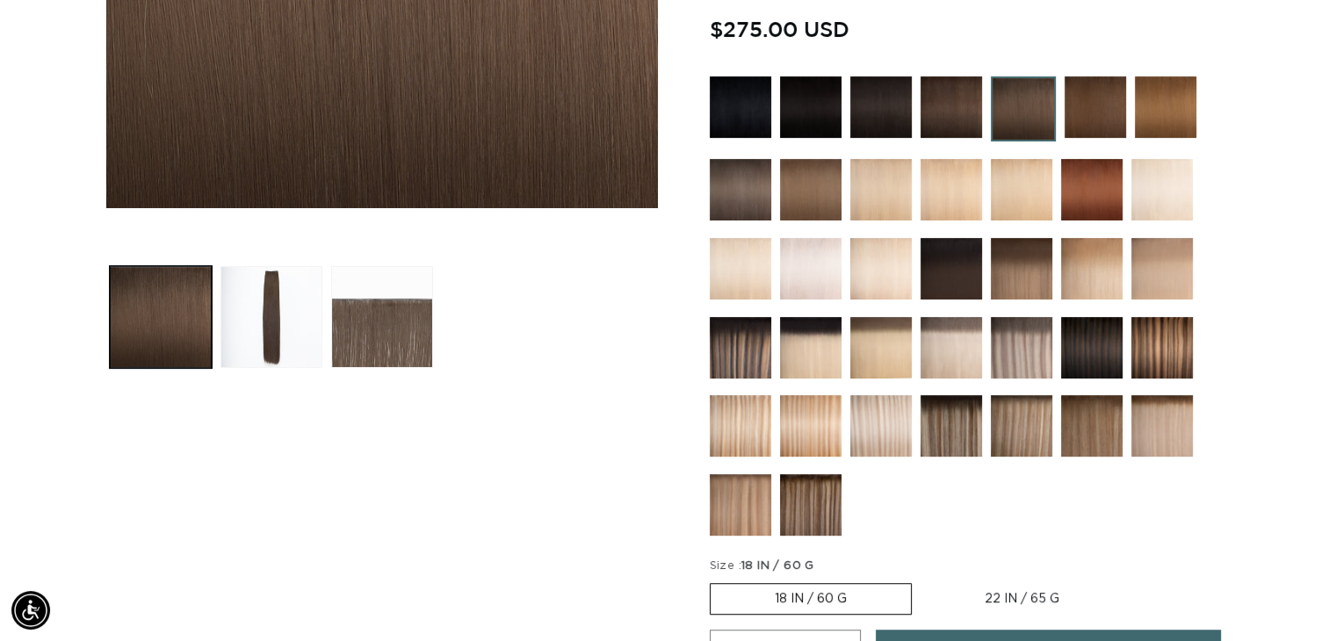
scroll to position [176, 0]
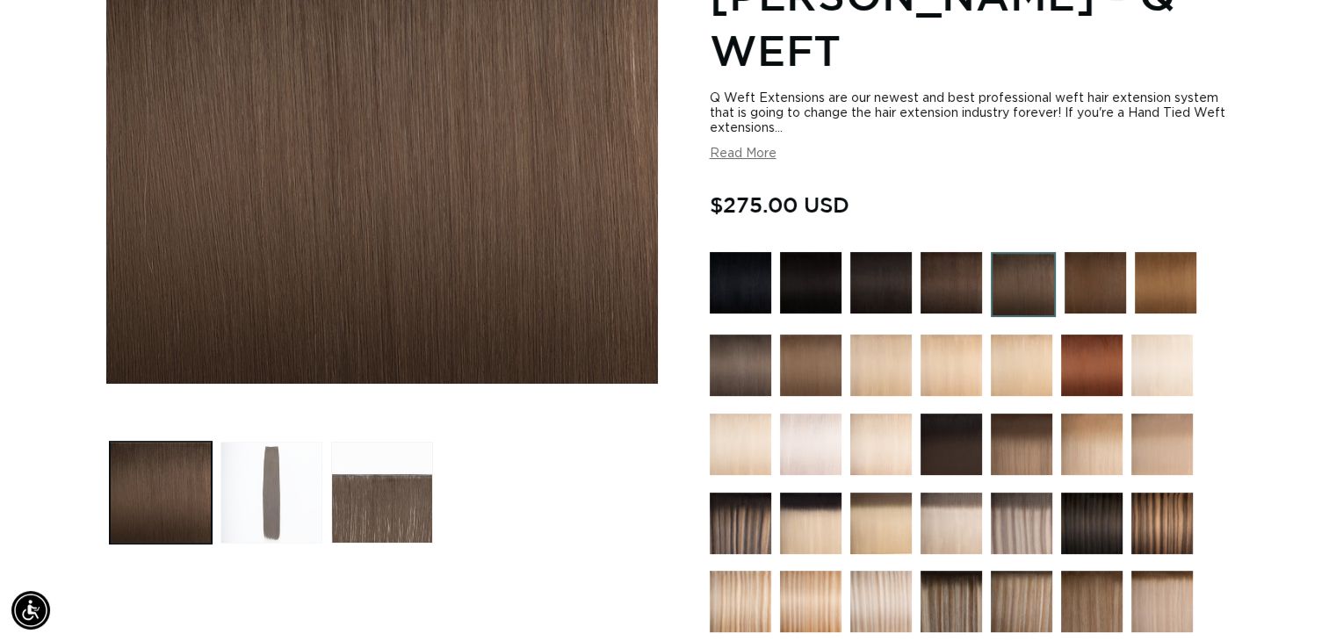
click at [274, 480] on button "Load image 2 in gallery view" at bounding box center [272, 493] width 102 height 102
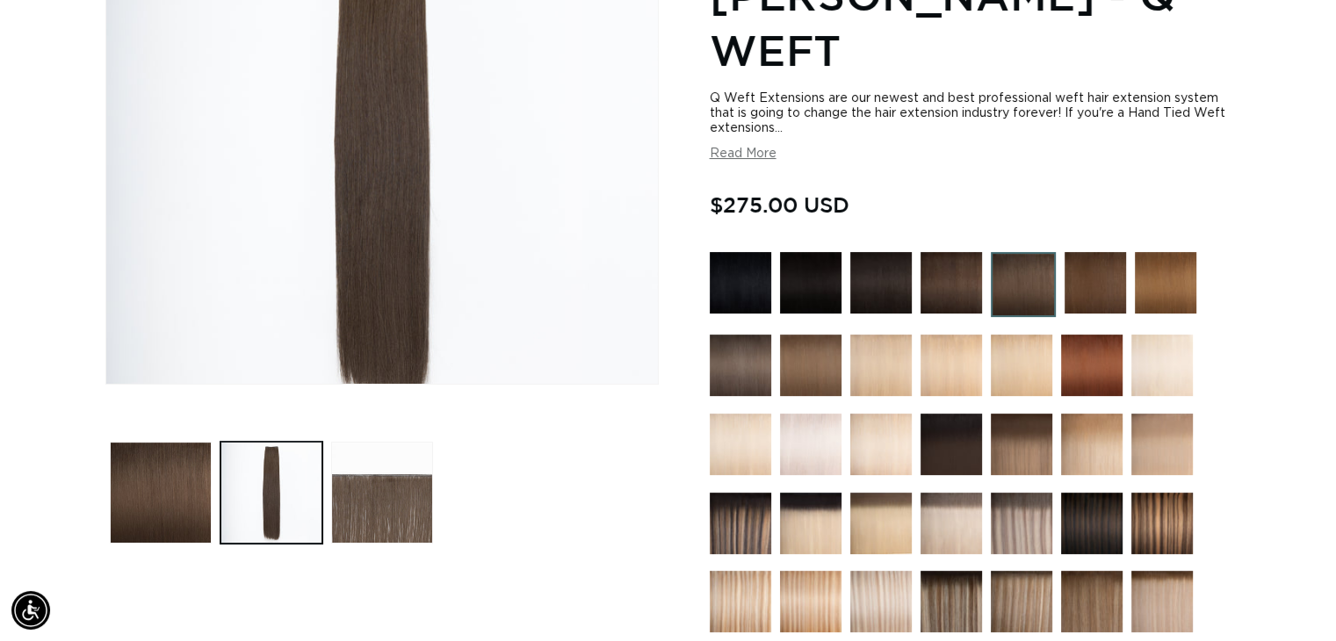
scroll to position [243, 0]
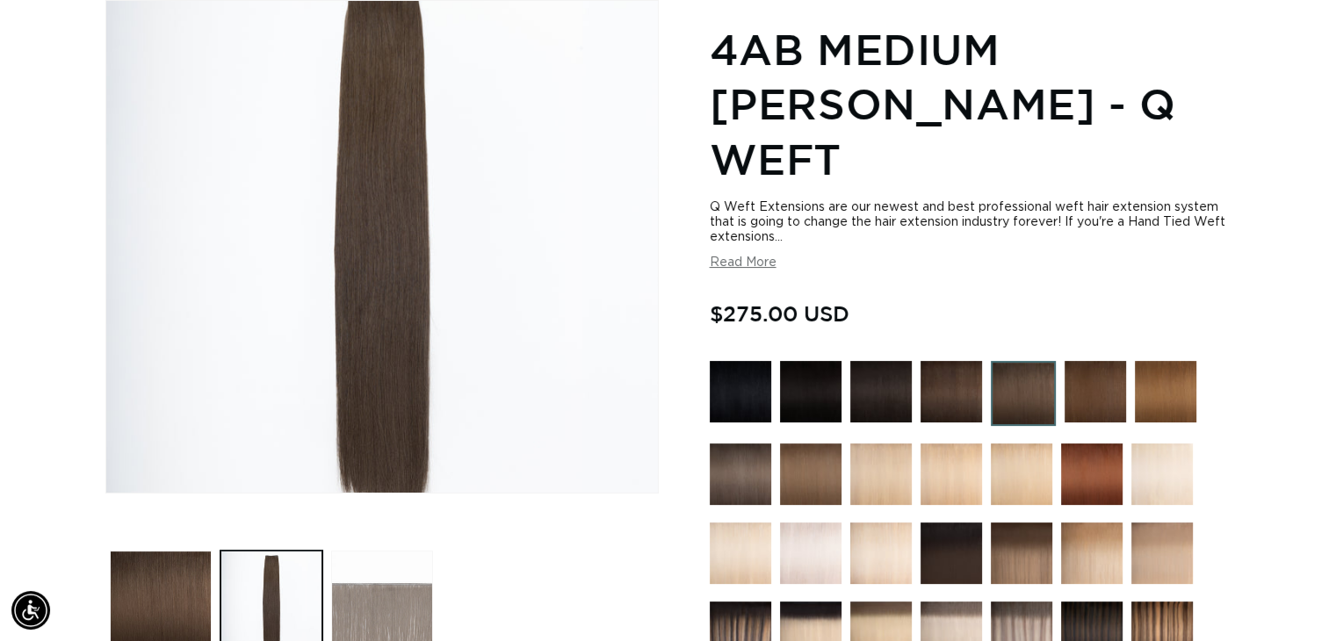
click at [421, 563] on button "Load image 3 in gallery view" at bounding box center [382, 602] width 102 height 102
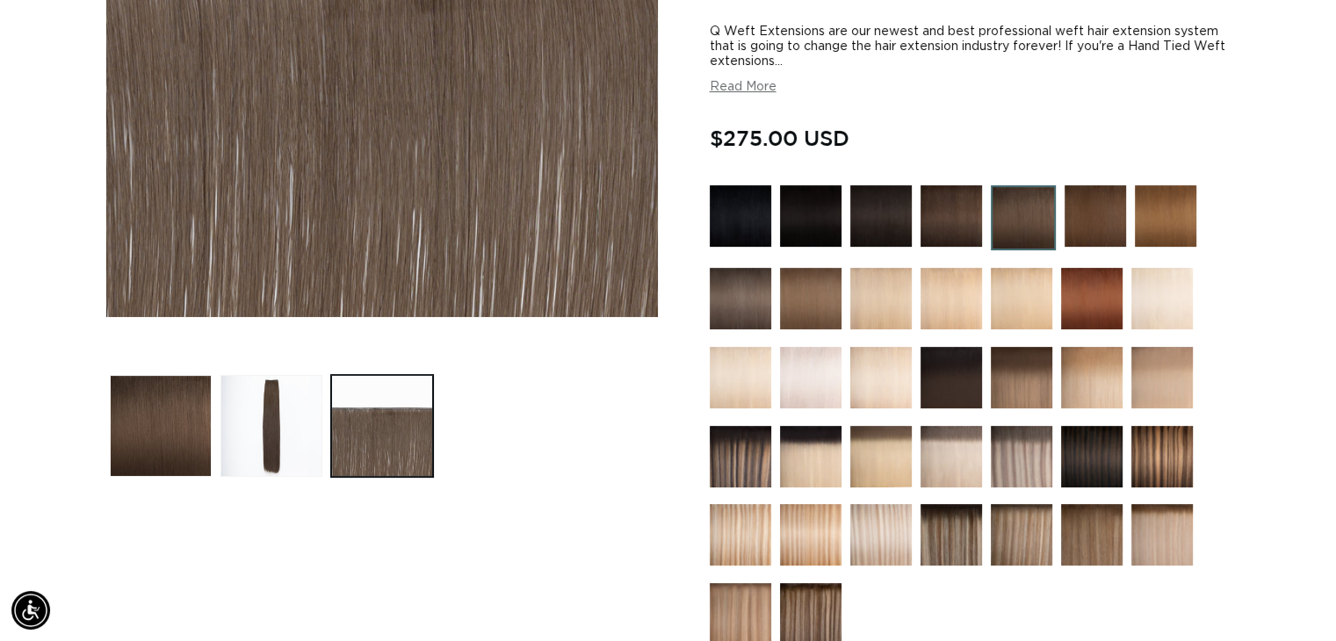
scroll to position [594, 0]
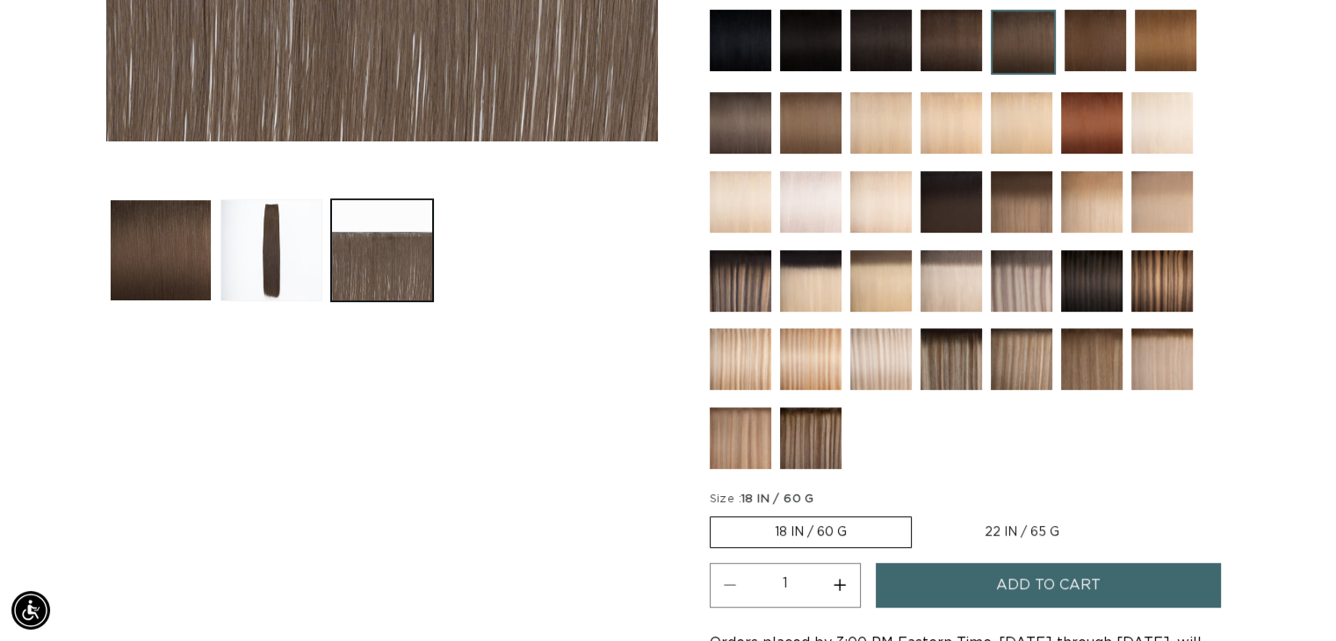
click at [1002, 518] on label "22 IN / 65 G Variant sold out or unavailable" at bounding box center [1022, 533] width 203 height 30
click at [922, 513] on input "22 IN / 65 G Variant sold out or unavailable" at bounding box center [921, 513] width 1 height 1
radio input "true"
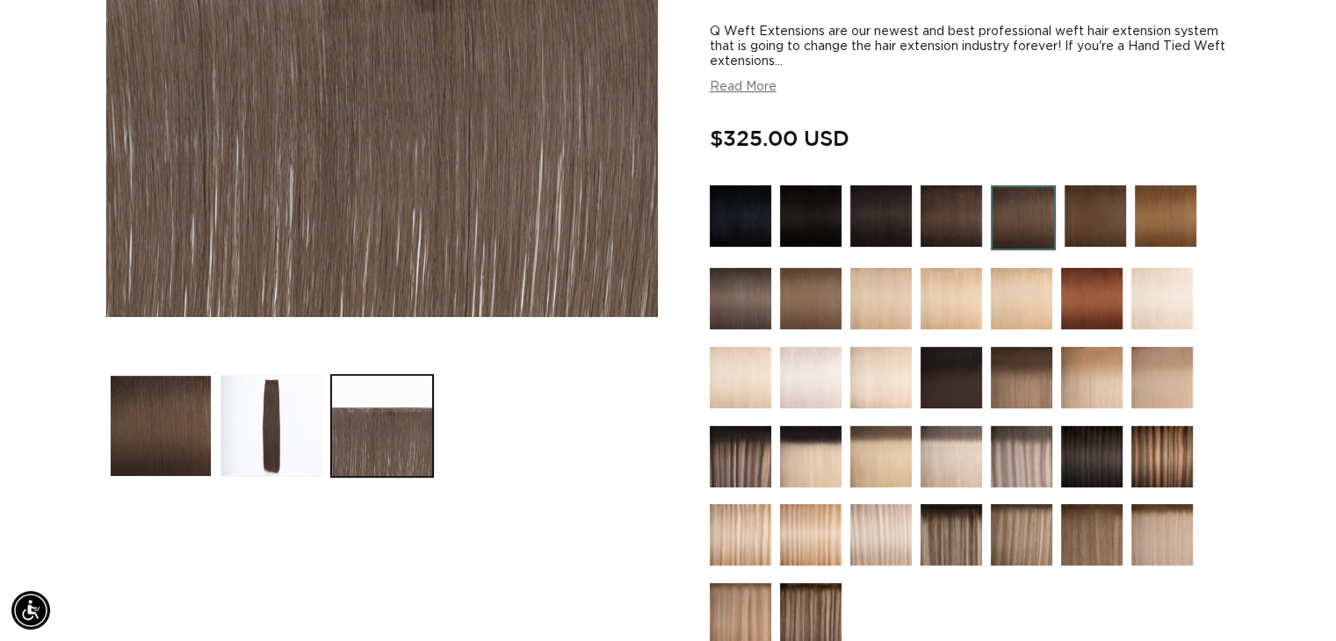
scroll to position [506, 0]
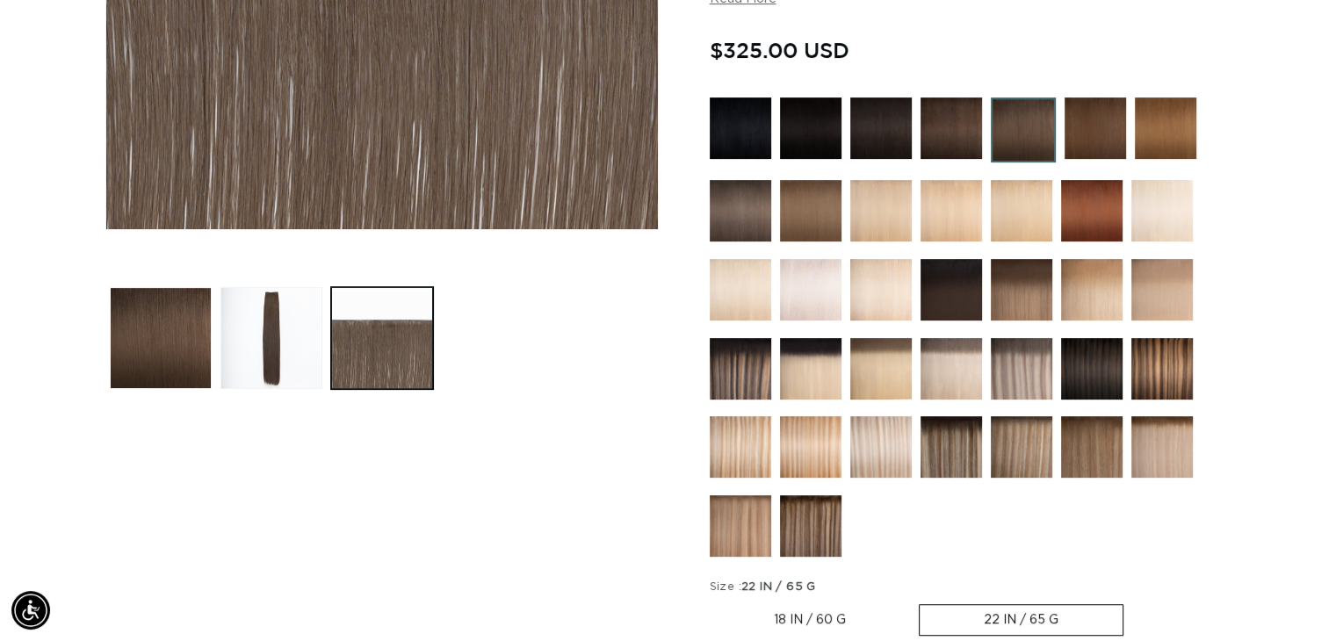
click at [943, 416] on img at bounding box center [952, 447] width 62 height 62
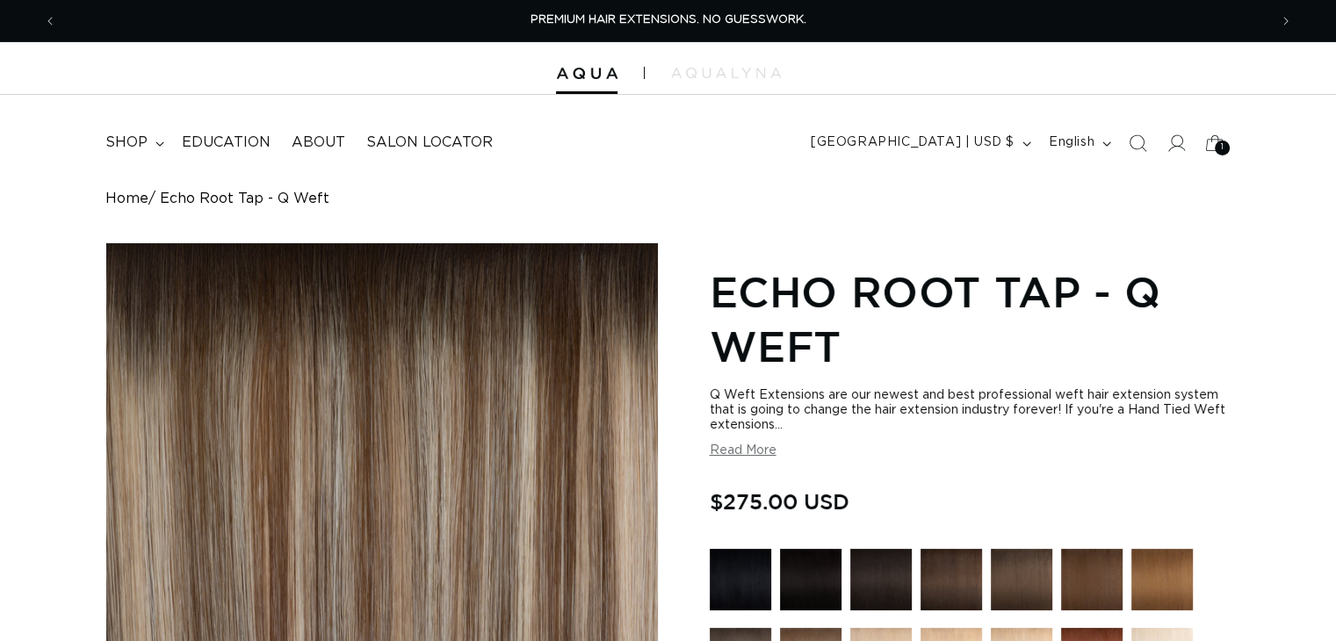
scroll to position [264, 0]
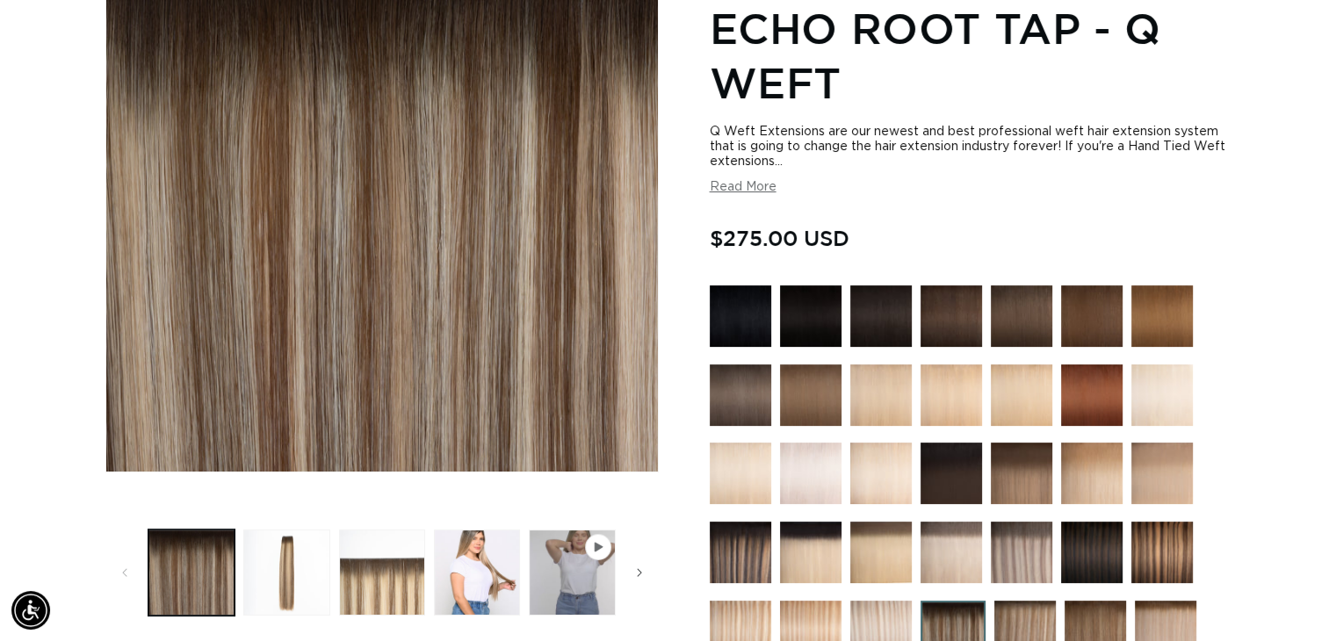
click at [1033, 557] on img at bounding box center [1022, 553] width 62 height 62
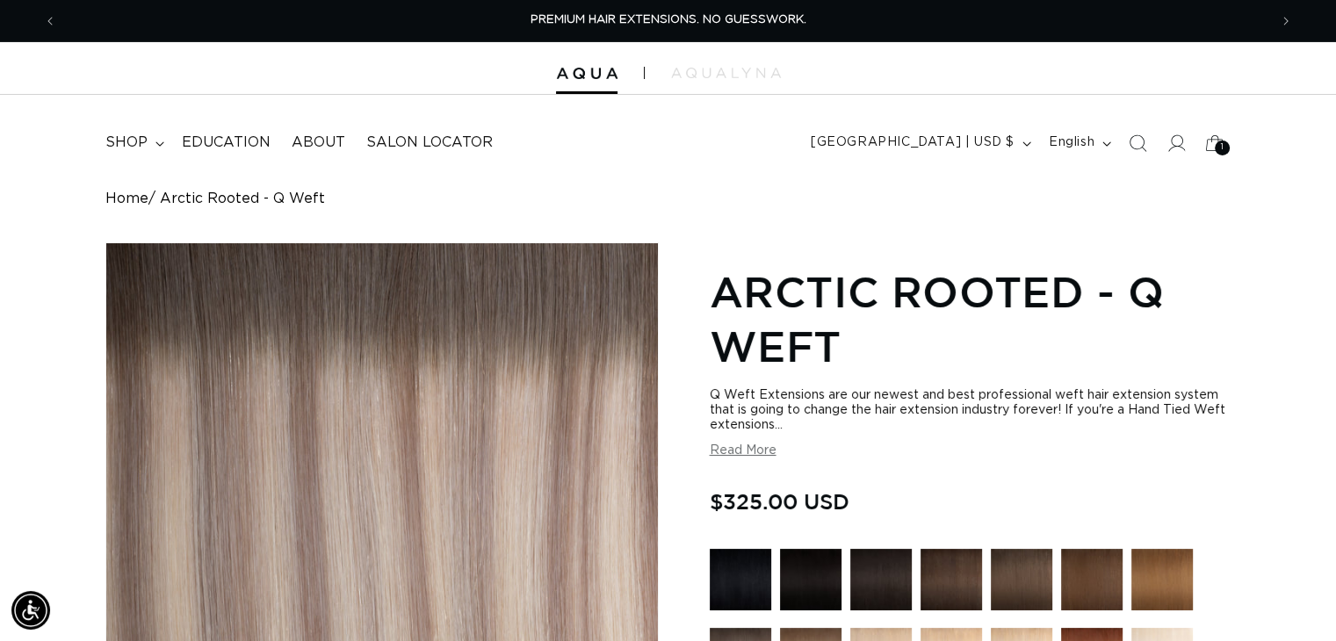
click at [1010, 598] on img at bounding box center [1022, 580] width 62 height 62
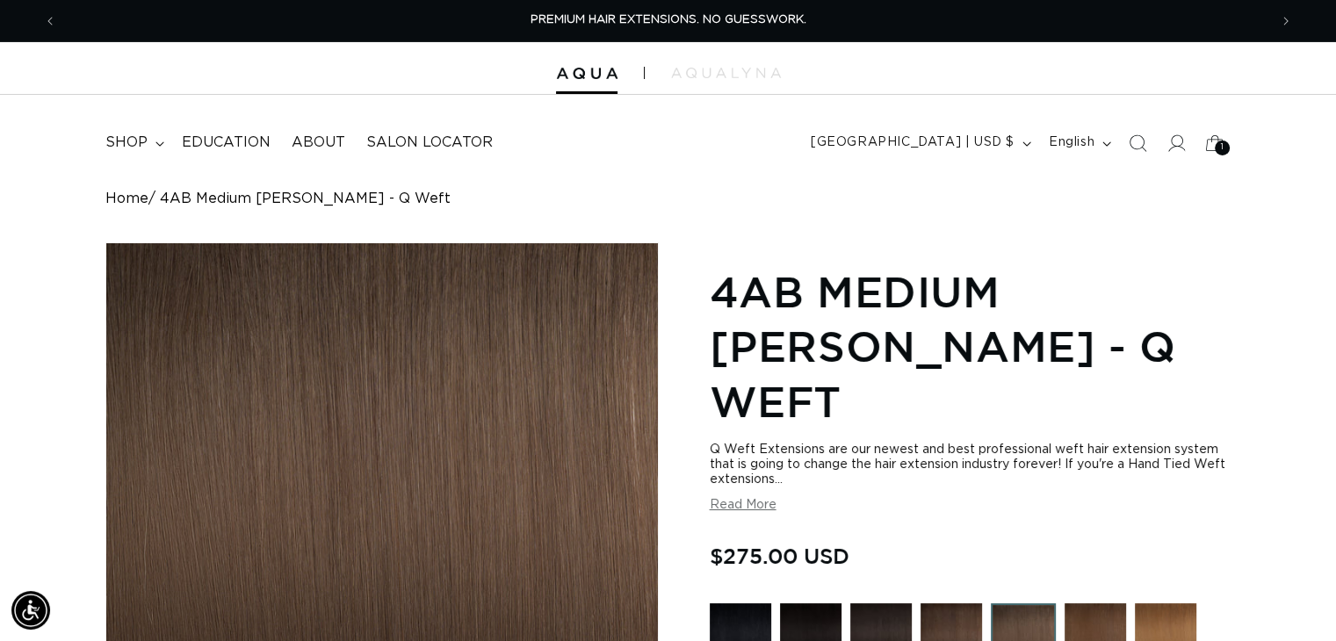
click at [951, 604] on img at bounding box center [952, 635] width 62 height 62
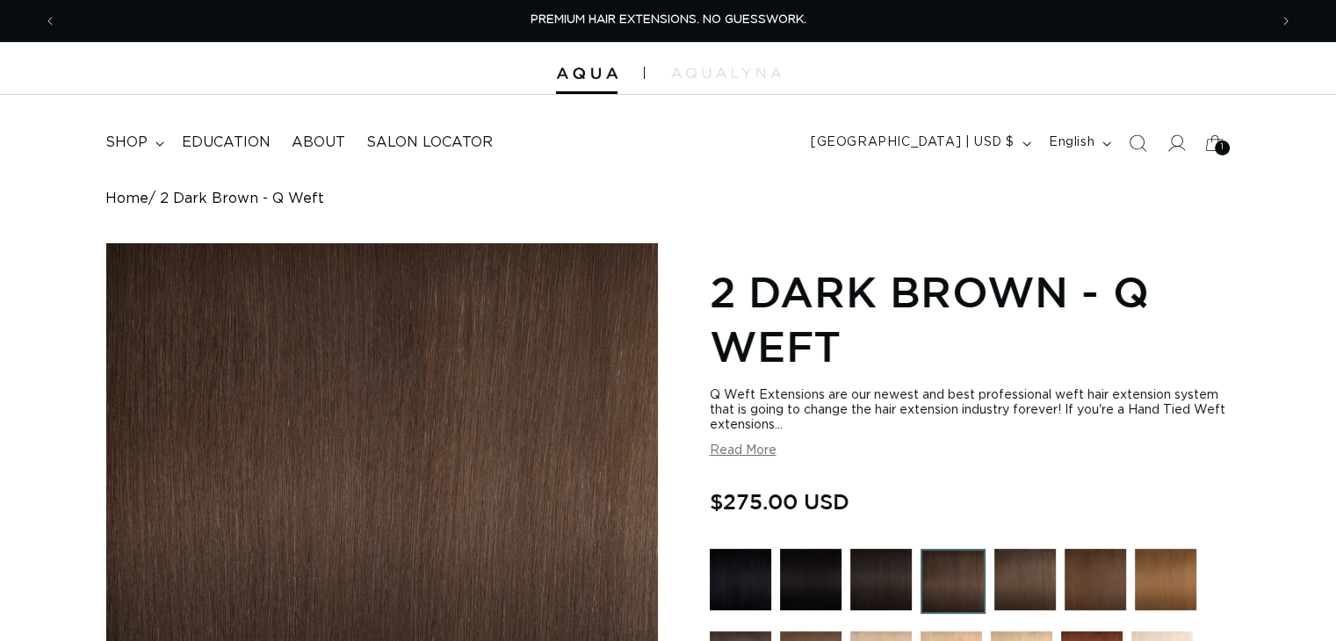
click at [1010, 570] on img at bounding box center [1026, 580] width 62 height 62
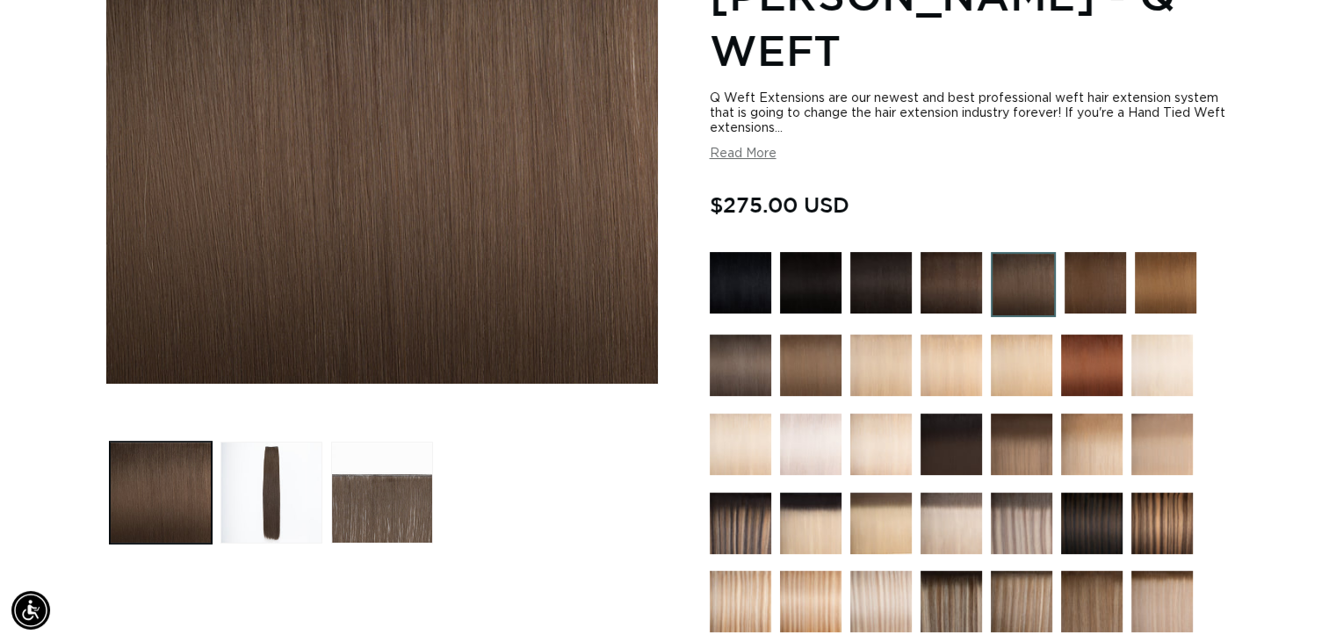
scroll to position [615, 0]
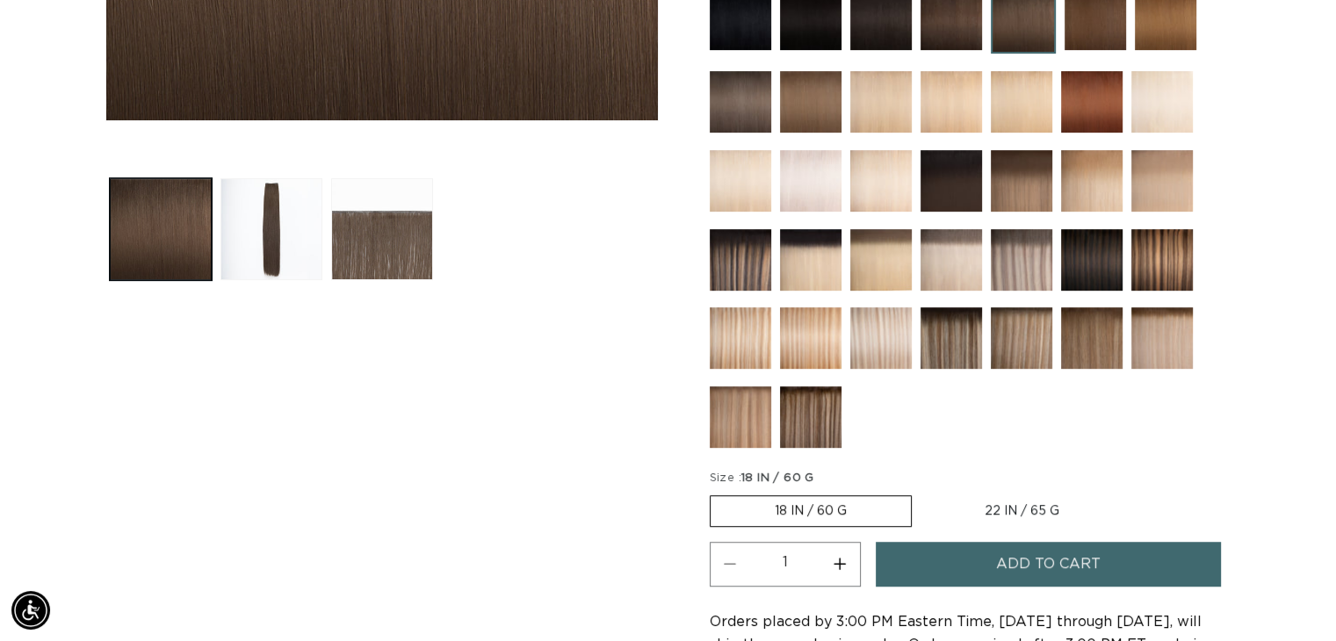
click at [1033, 496] on label "22 IN / 65 G Variant sold out or unavailable" at bounding box center [1022, 511] width 203 height 30
click at [922, 492] on input "22 IN / 65 G Variant sold out or unavailable" at bounding box center [921, 492] width 1 height 1
radio input "true"
